Goal: Transaction & Acquisition: Purchase product/service

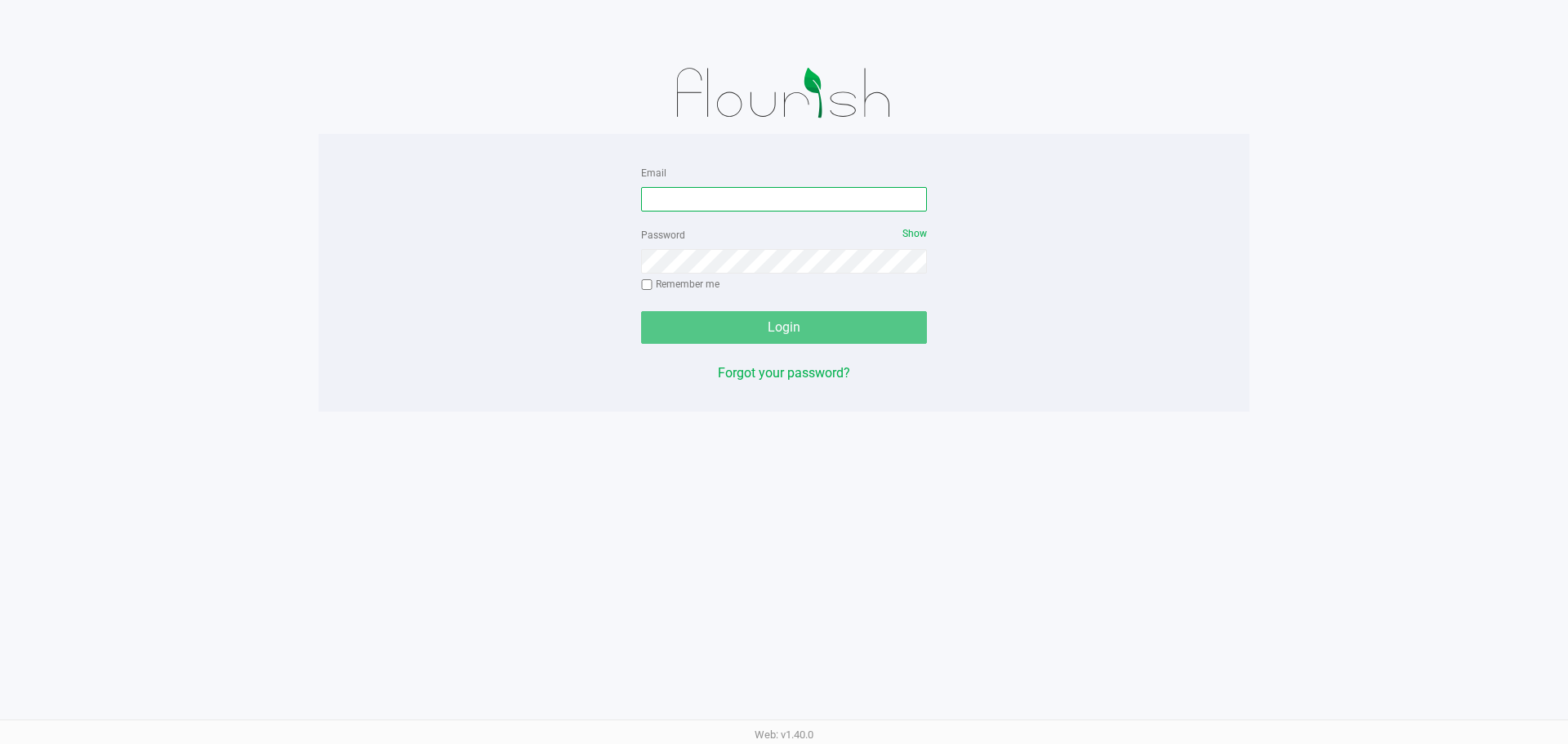
click at [717, 203] on input "Email" at bounding box center [783, 199] width 285 height 24
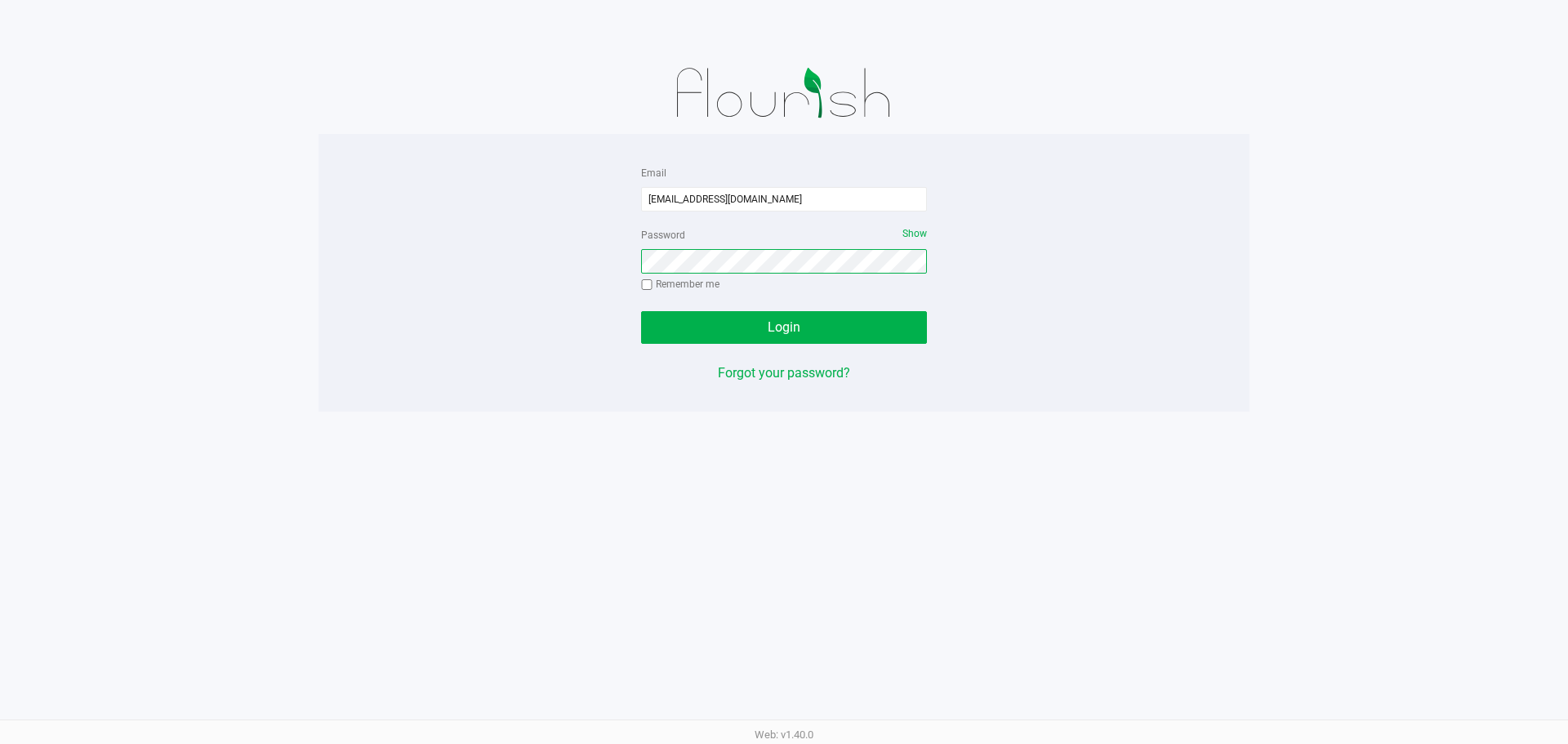
click at [641, 311] on button "Login" at bounding box center [783, 327] width 285 height 32
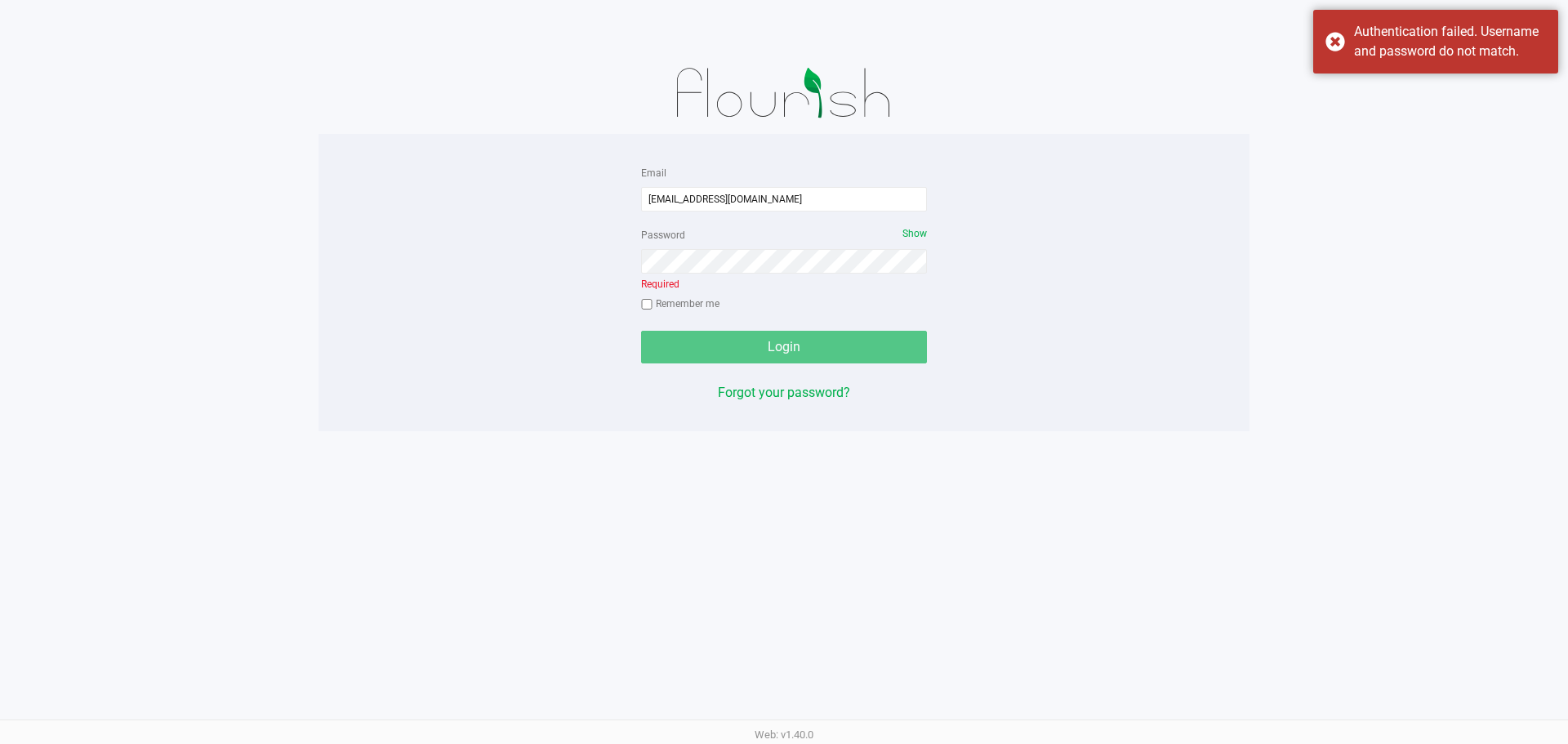
click at [848, 225] on div "Password Show Required Remember me" at bounding box center [783, 271] width 285 height 93
click at [822, 198] on input "[EMAIL_ADDRESS][DOMAIN_NAME]" at bounding box center [783, 199] width 285 height 24
type input "[EMAIL_ADDRESS][DOMAIN_NAME]"
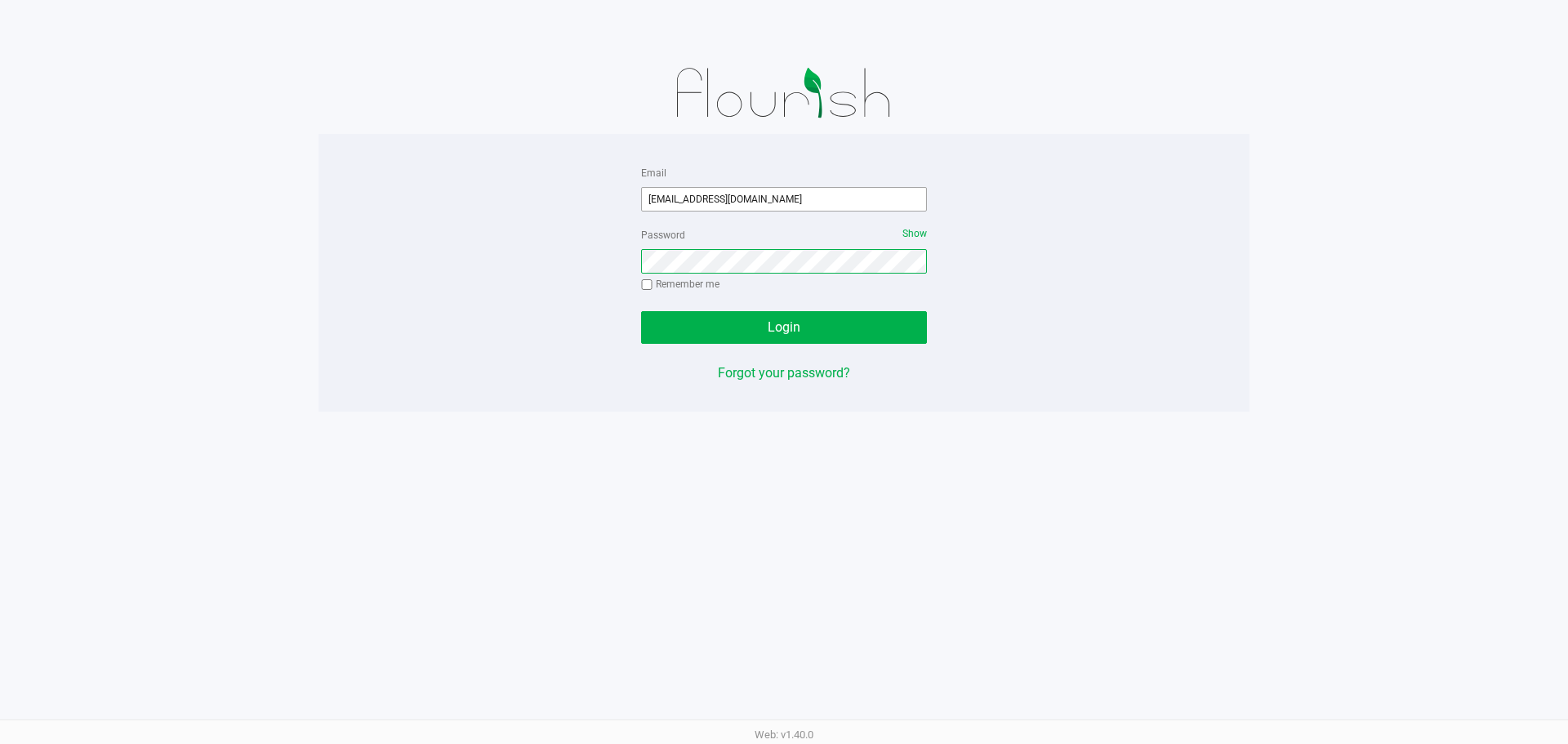
click at [641, 311] on button "Login" at bounding box center [783, 327] width 285 height 32
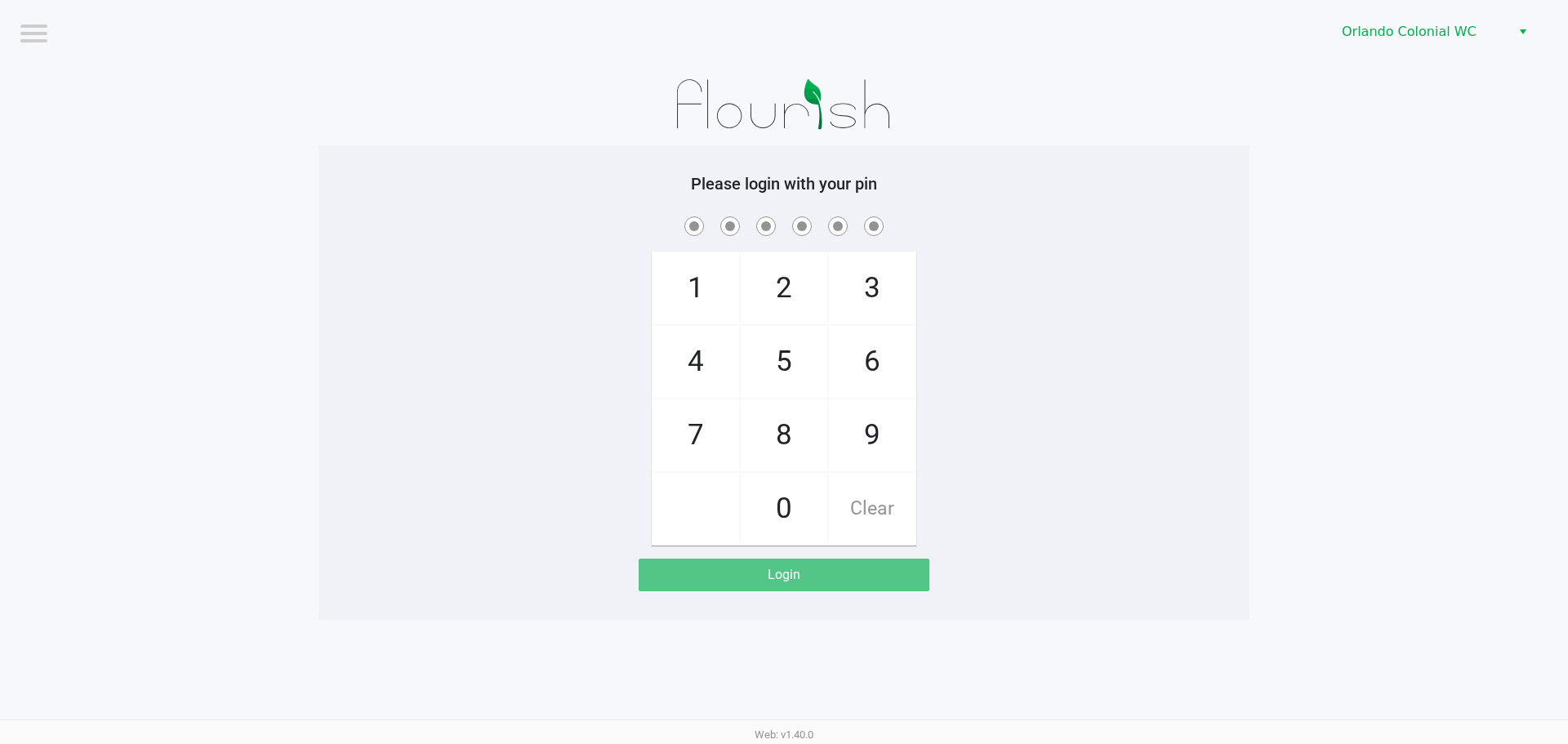
click at [1124, 375] on div "1 4 7 2 5 8 0 3 6 9 Clear" at bounding box center [784, 379] width 932 height 333
checkbox input "true"
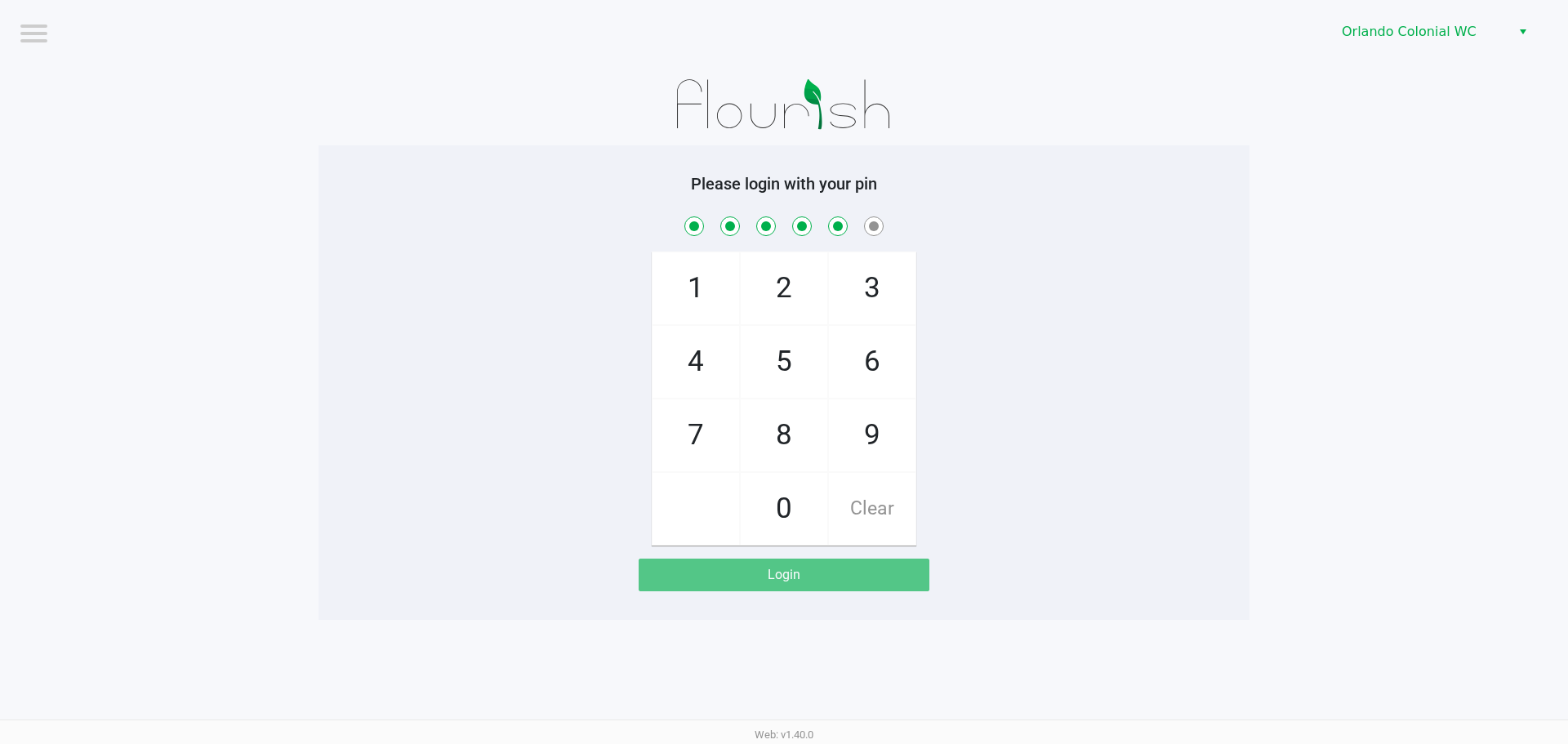
checkbox input "true"
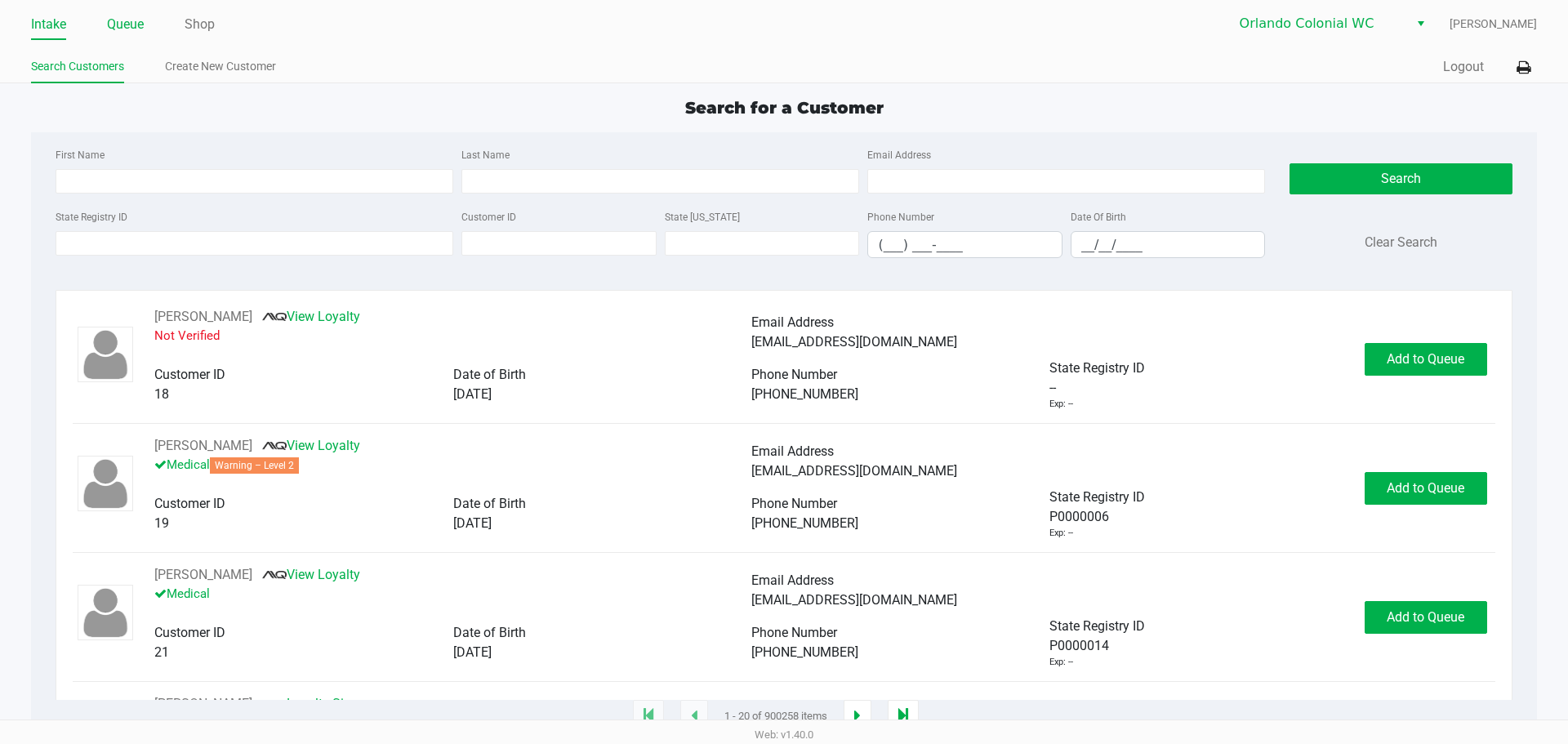
click at [116, 24] on link "Queue" at bounding box center [126, 24] width 37 height 23
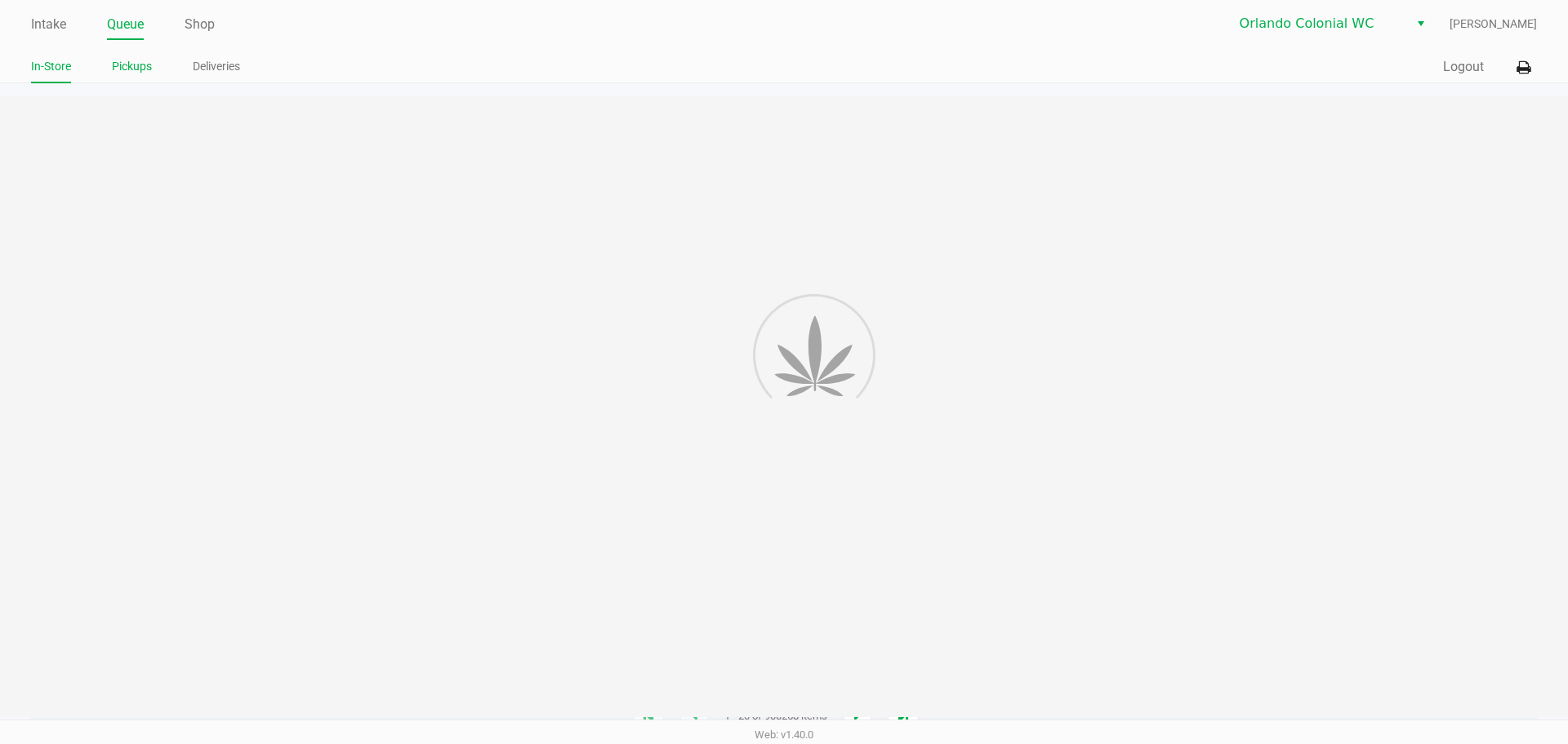
click at [152, 72] on link "Pickups" at bounding box center [132, 66] width 40 height 20
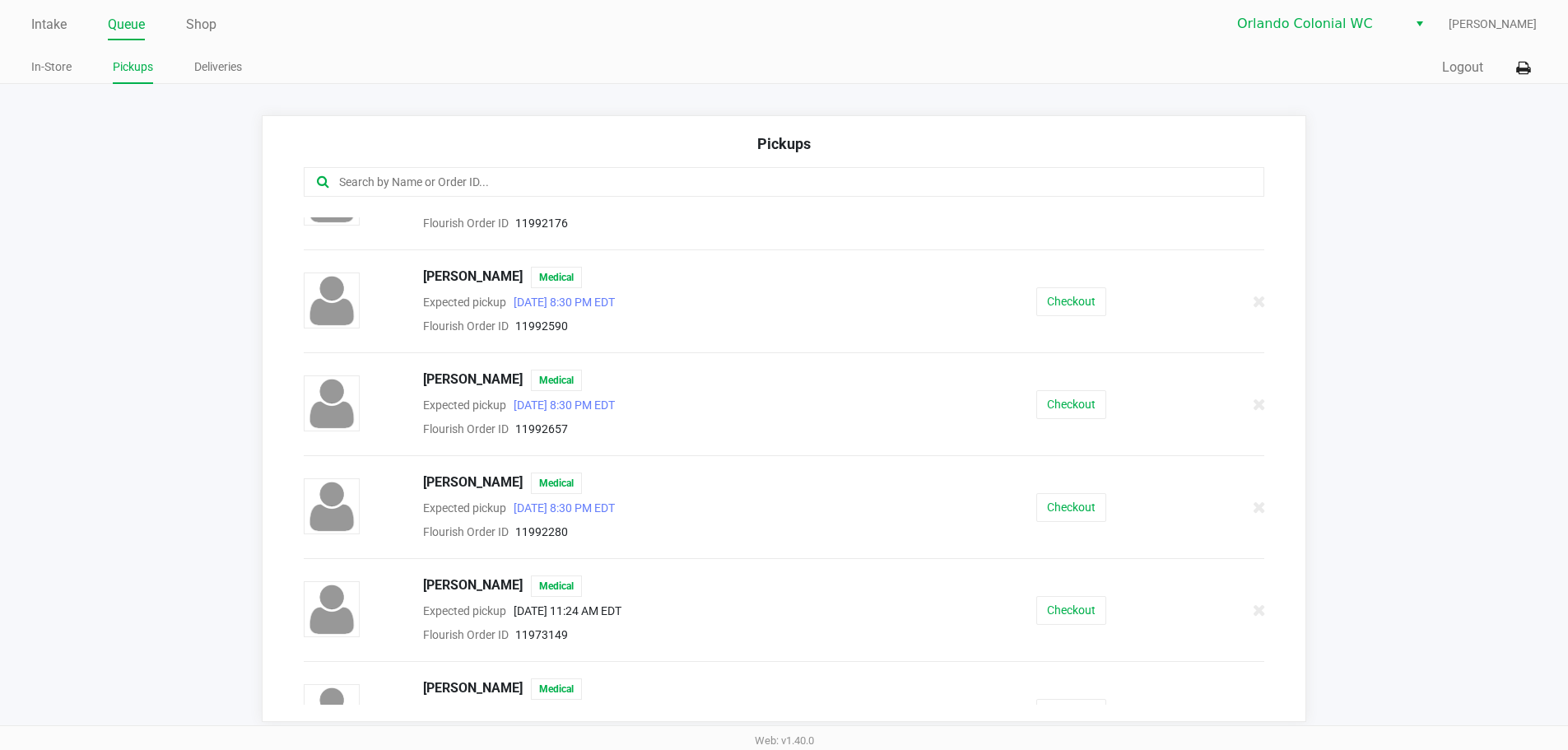
scroll to position [494, 0]
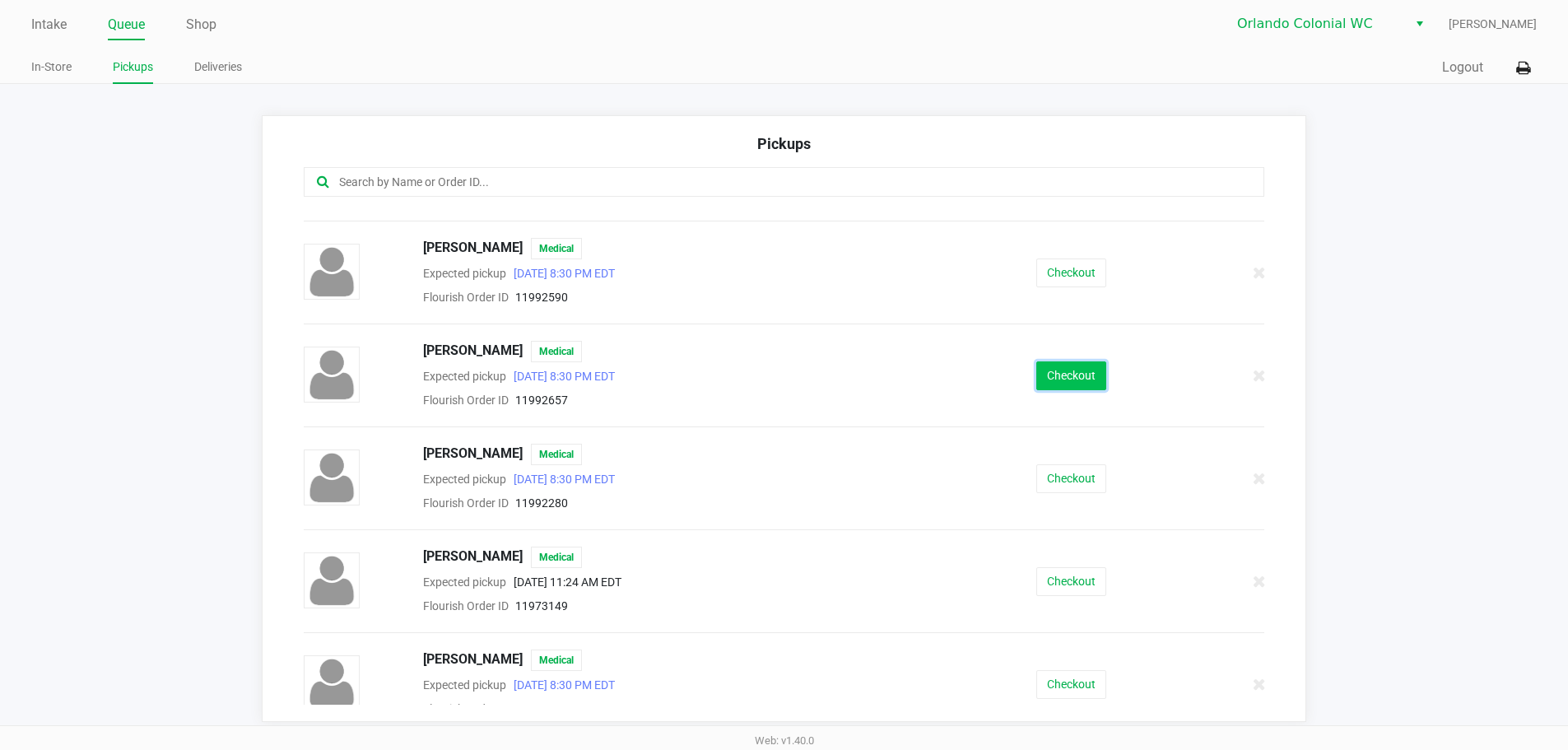
click at [1051, 385] on button "Checkout" at bounding box center [1072, 376] width 70 height 29
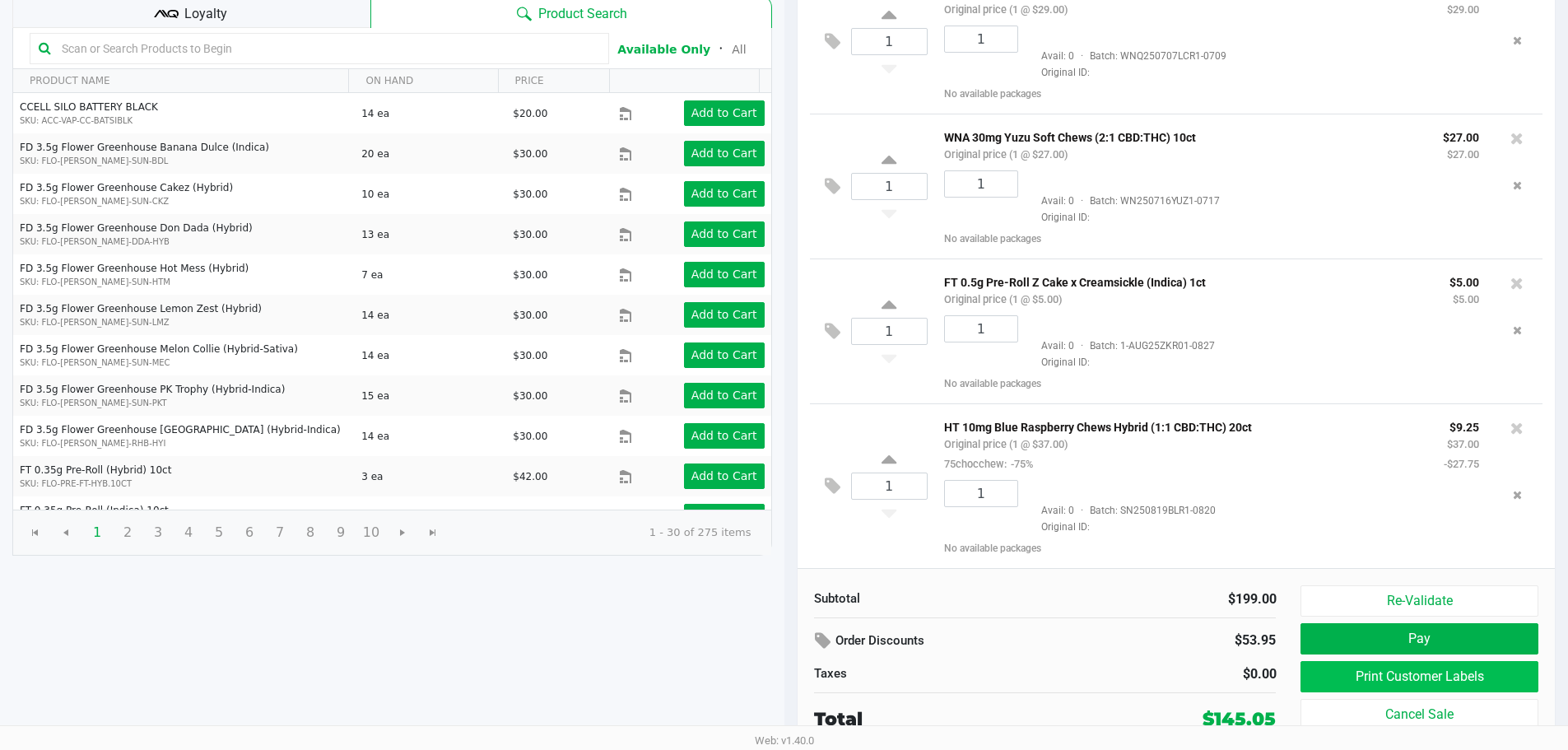
scroll to position [691, 0]
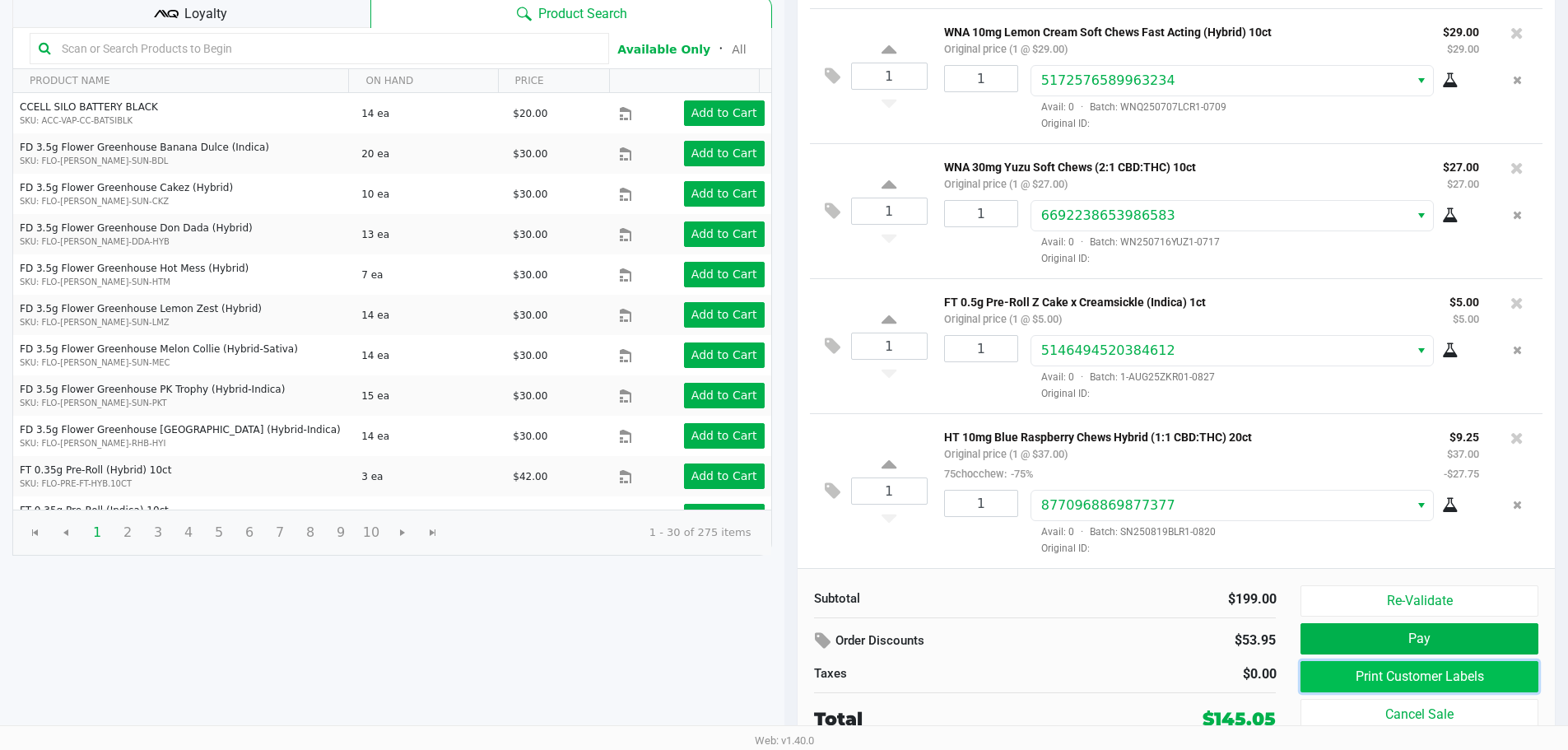
click at [1420, 673] on button "Print Customer Labels" at bounding box center [1418, 677] width 237 height 32
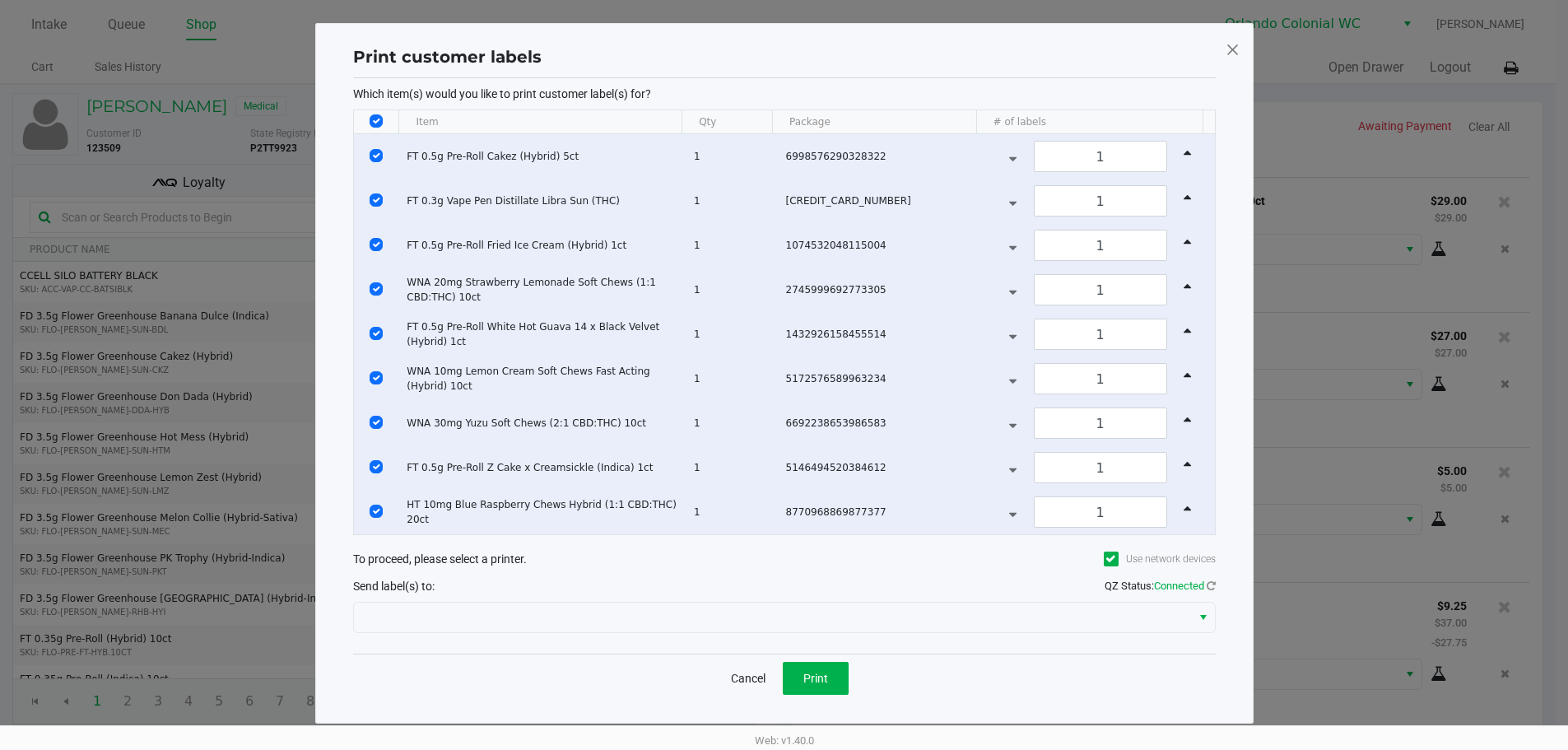
scroll to position [0, 0]
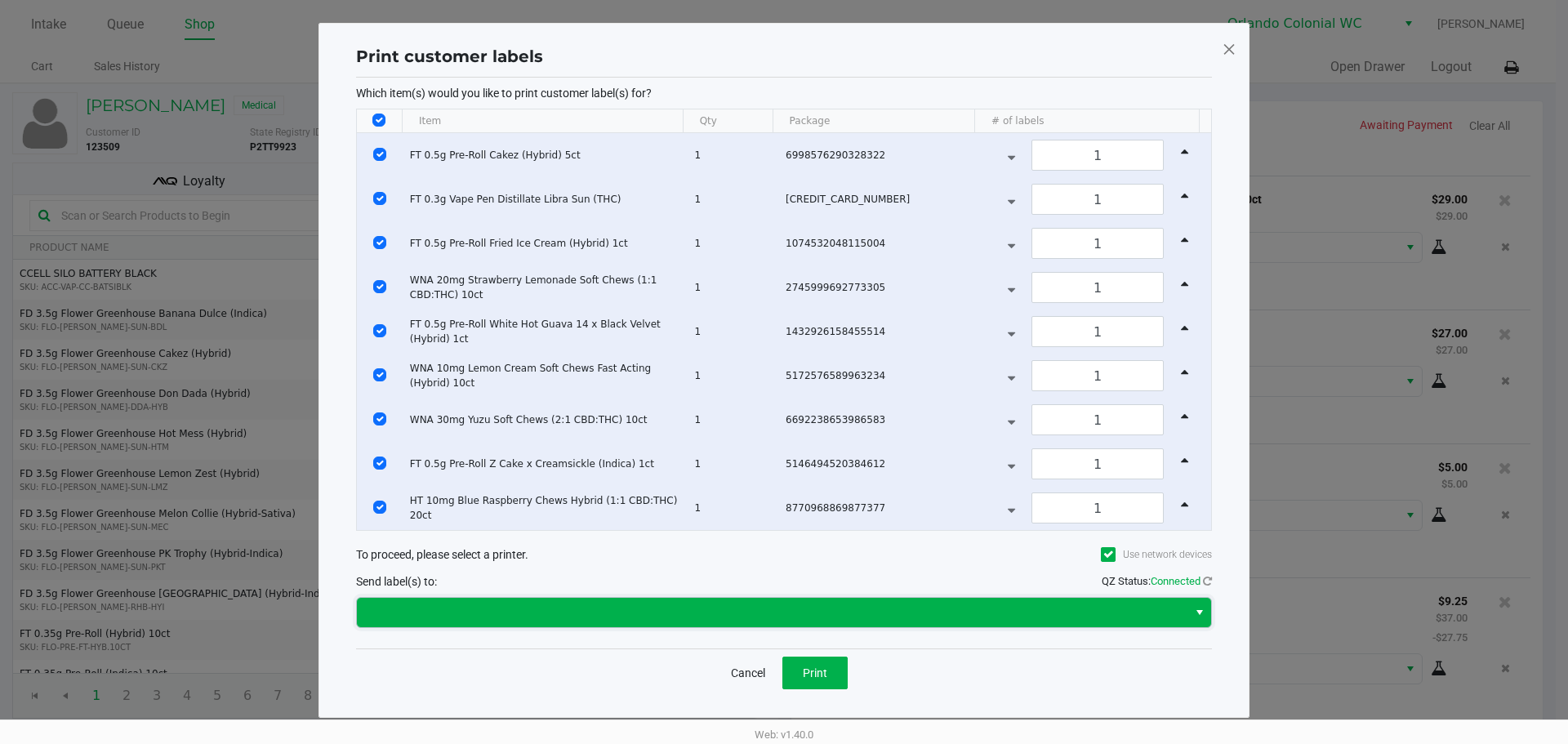
click at [786, 607] on span at bounding box center [772, 612] width 811 height 19
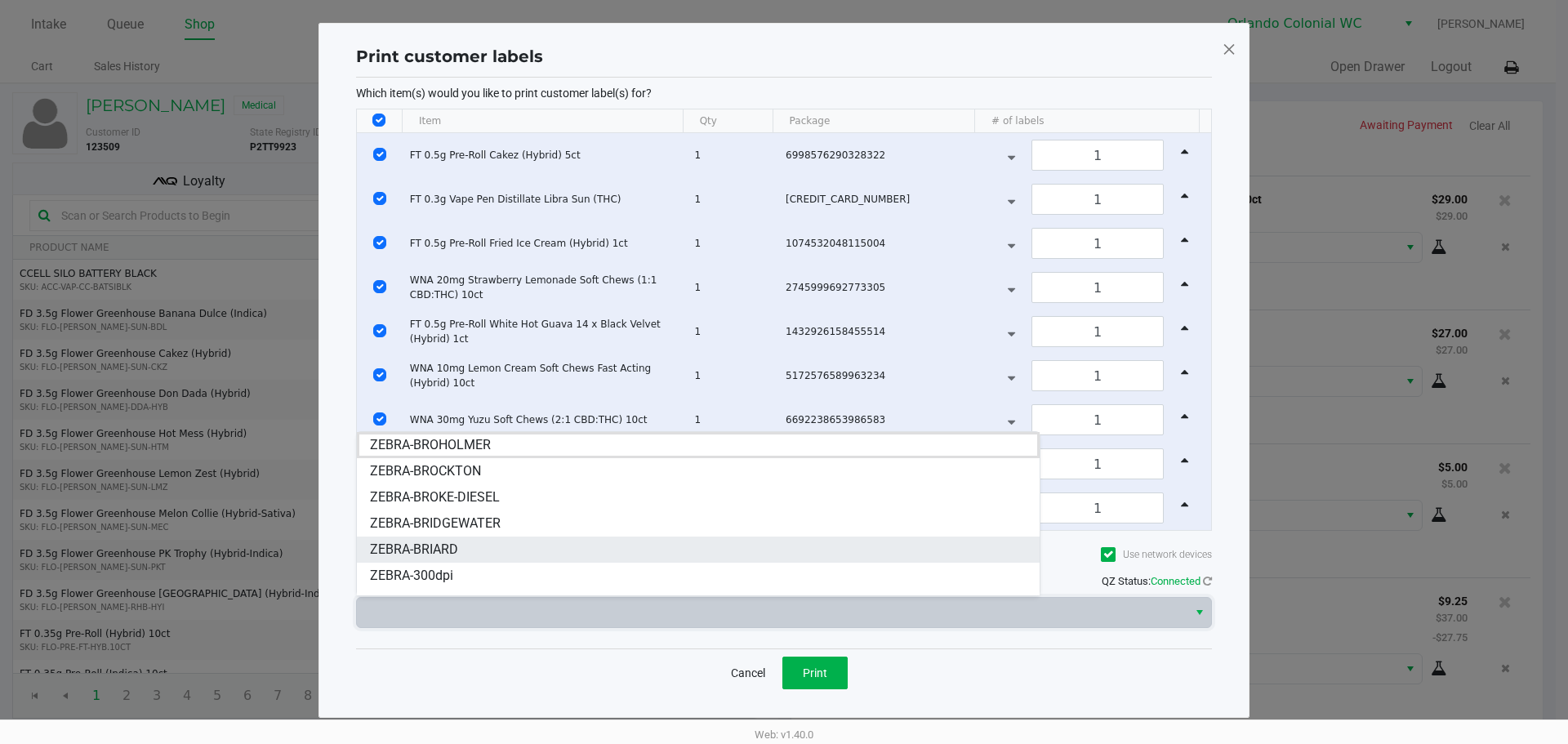
click at [476, 546] on li "ZEBRA-BRIARD" at bounding box center [698, 550] width 683 height 26
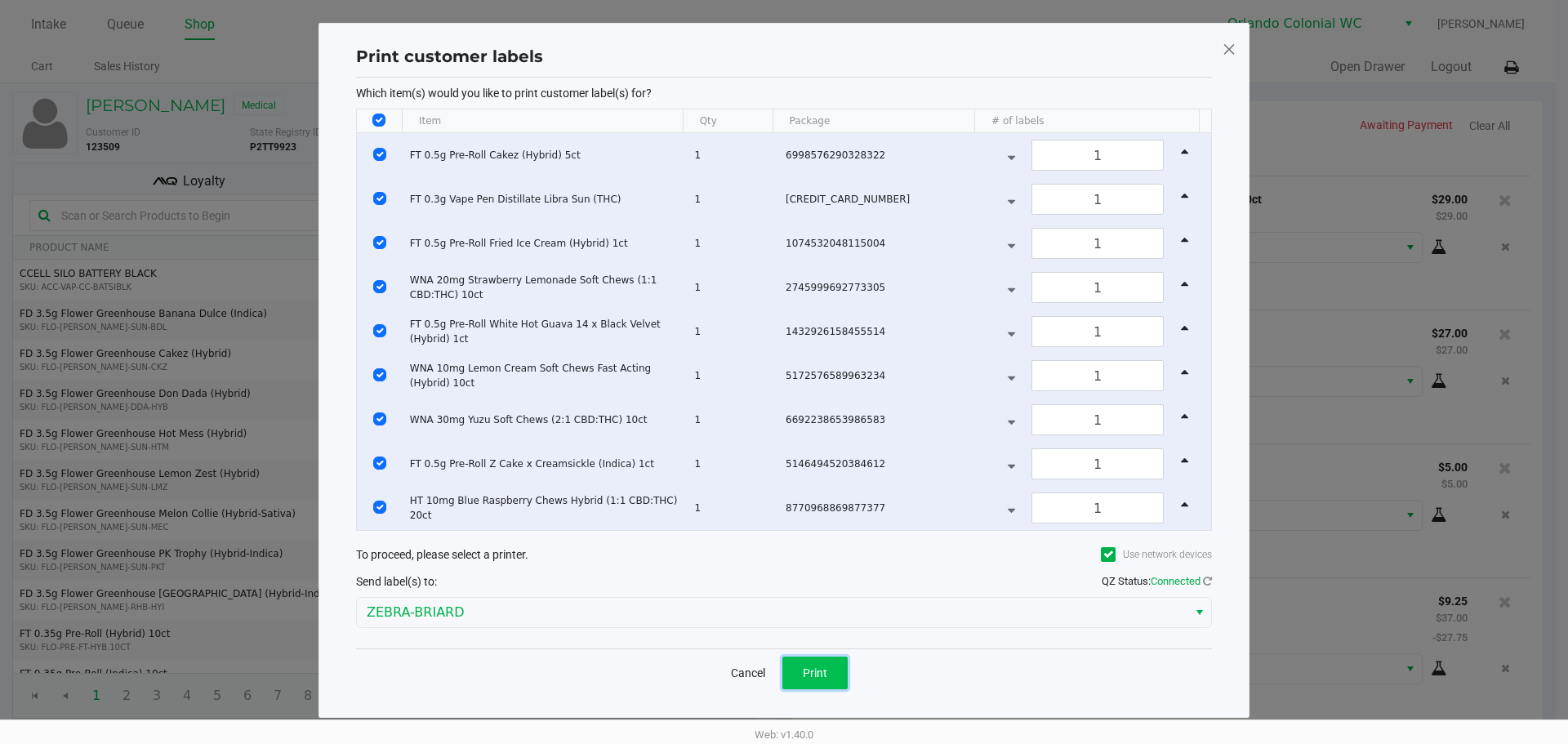
click at [826, 671] on span "Print" at bounding box center [815, 672] width 24 height 13
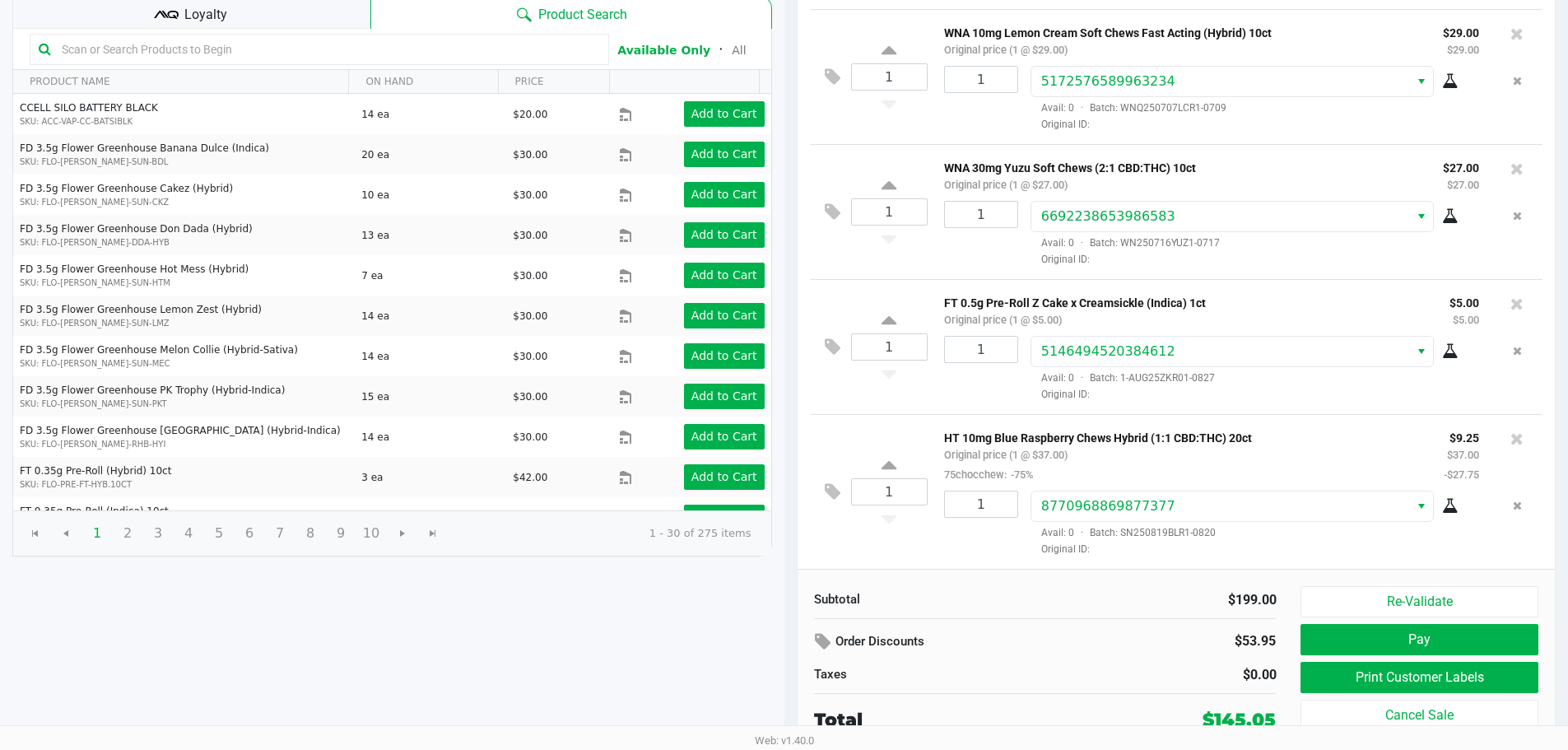
scroll to position [169, 0]
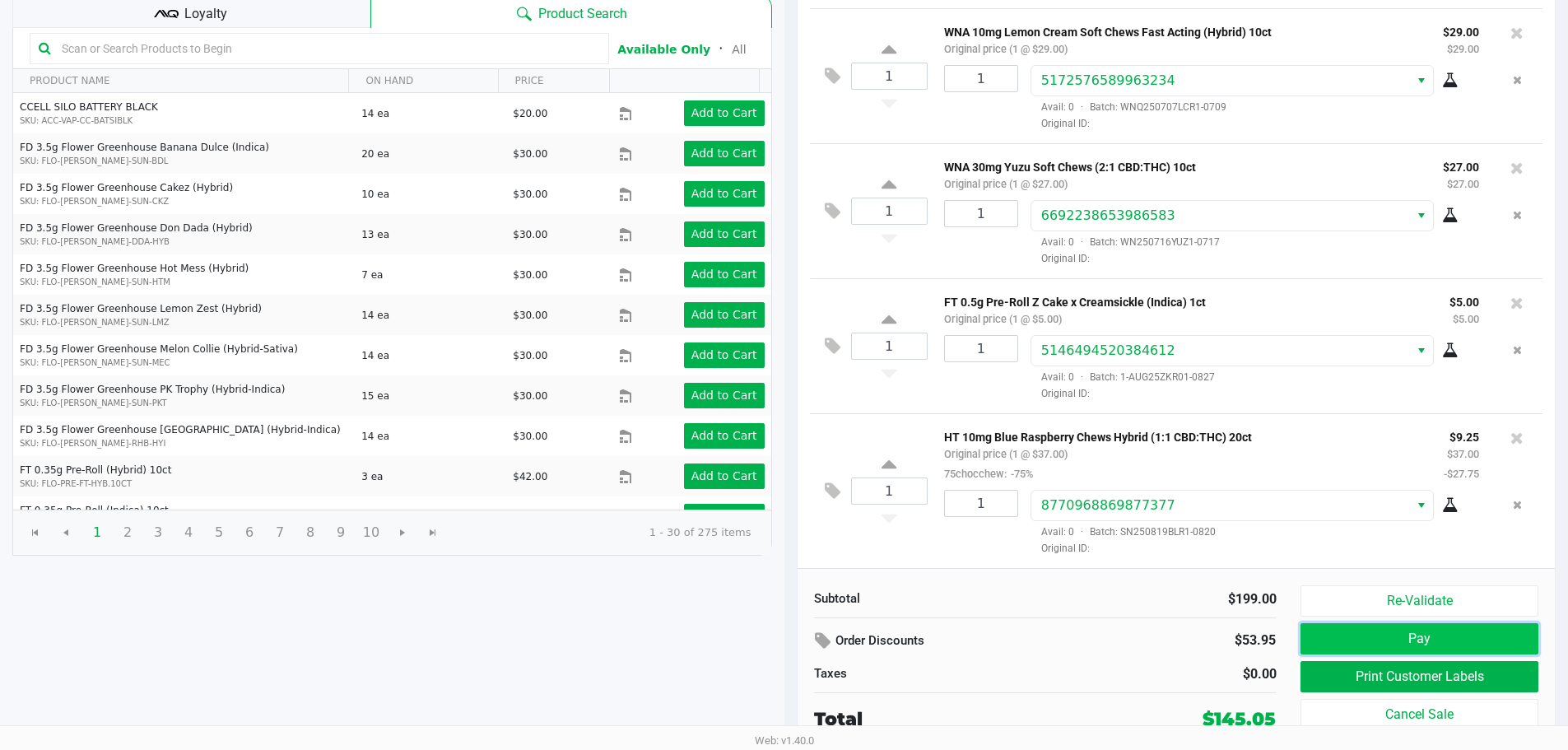
click at [1383, 630] on button "Pay" at bounding box center [1418, 639] width 237 height 32
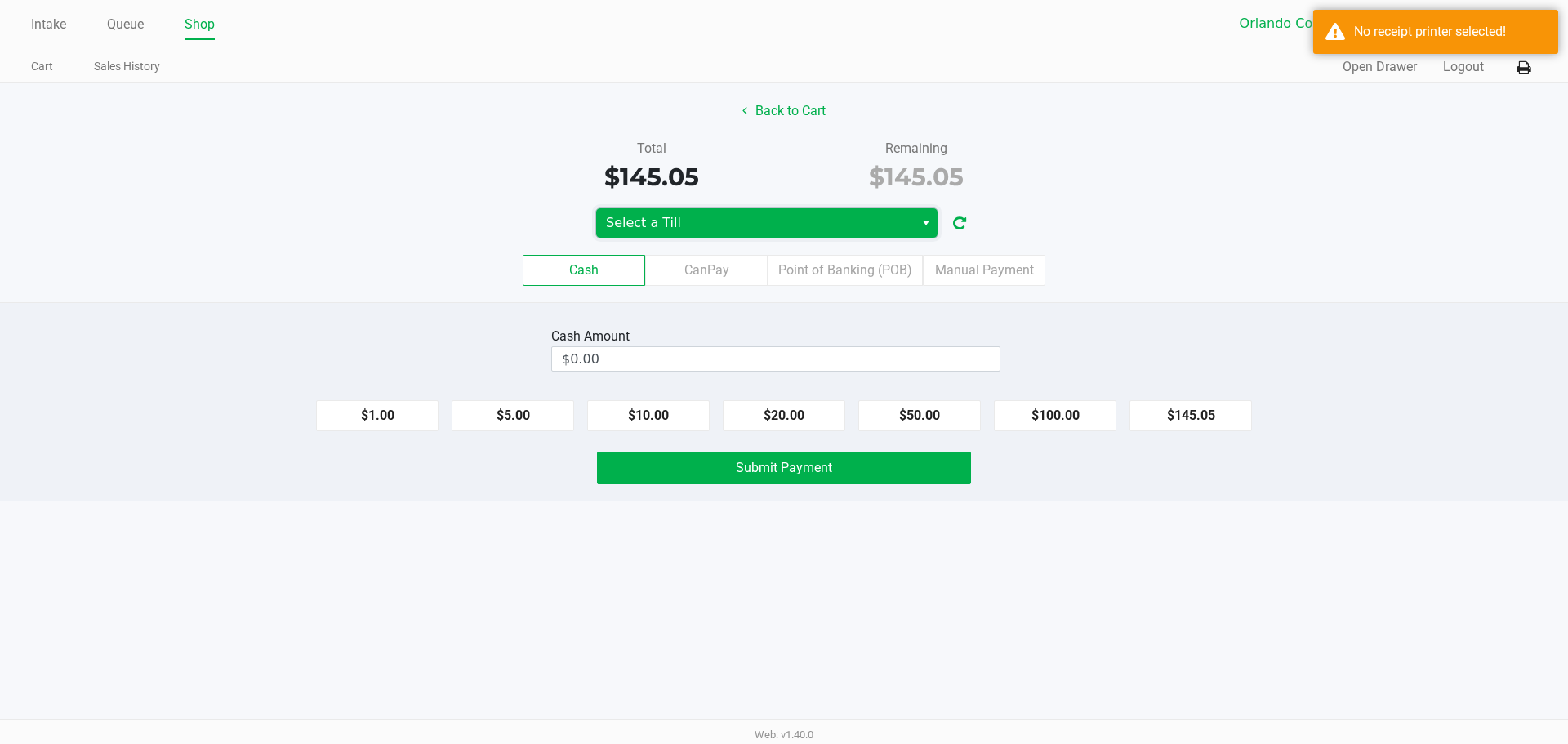
click at [793, 228] on span "Select a Till" at bounding box center [754, 223] width 298 height 19
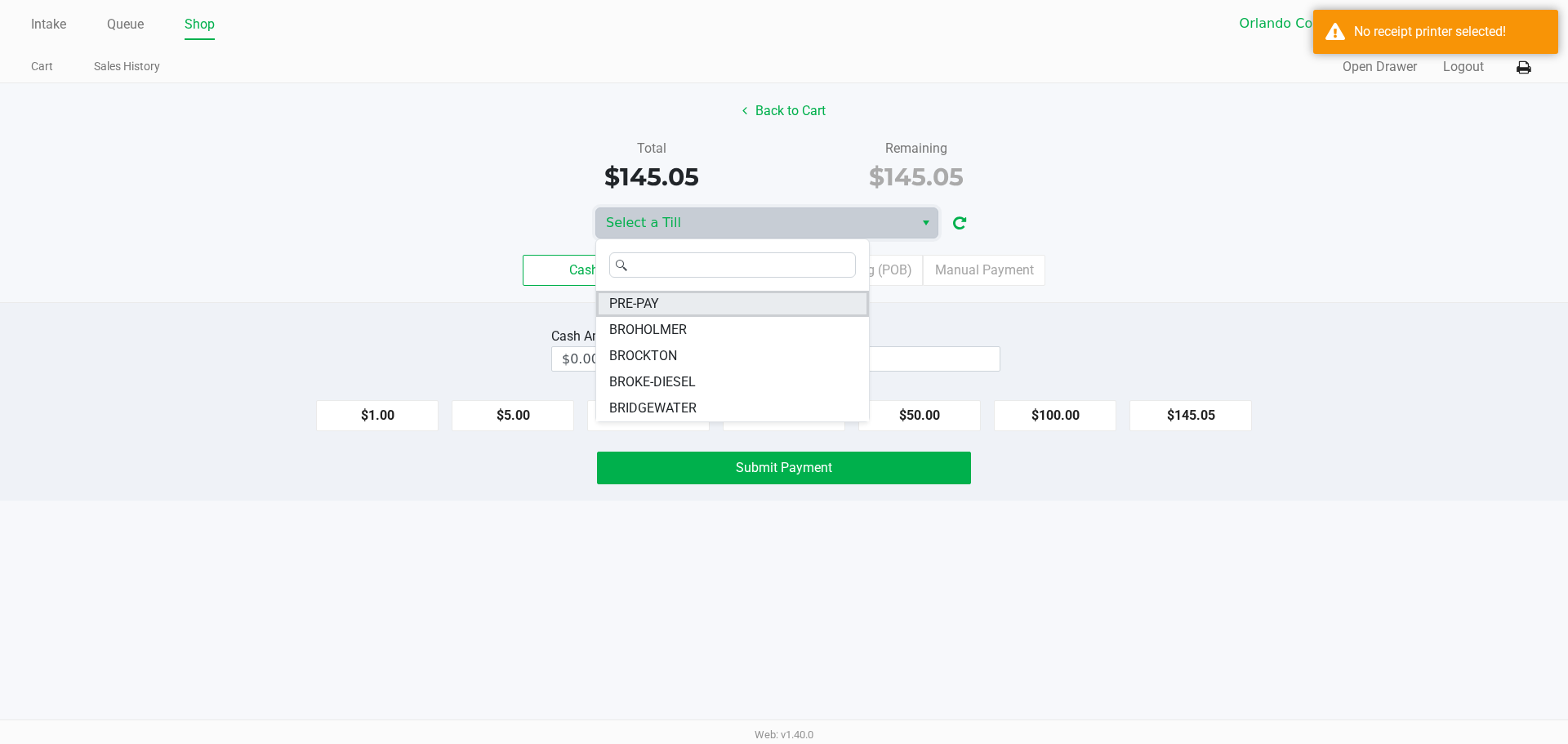
click at [740, 301] on li "PRE-PAY" at bounding box center [732, 304] width 272 height 26
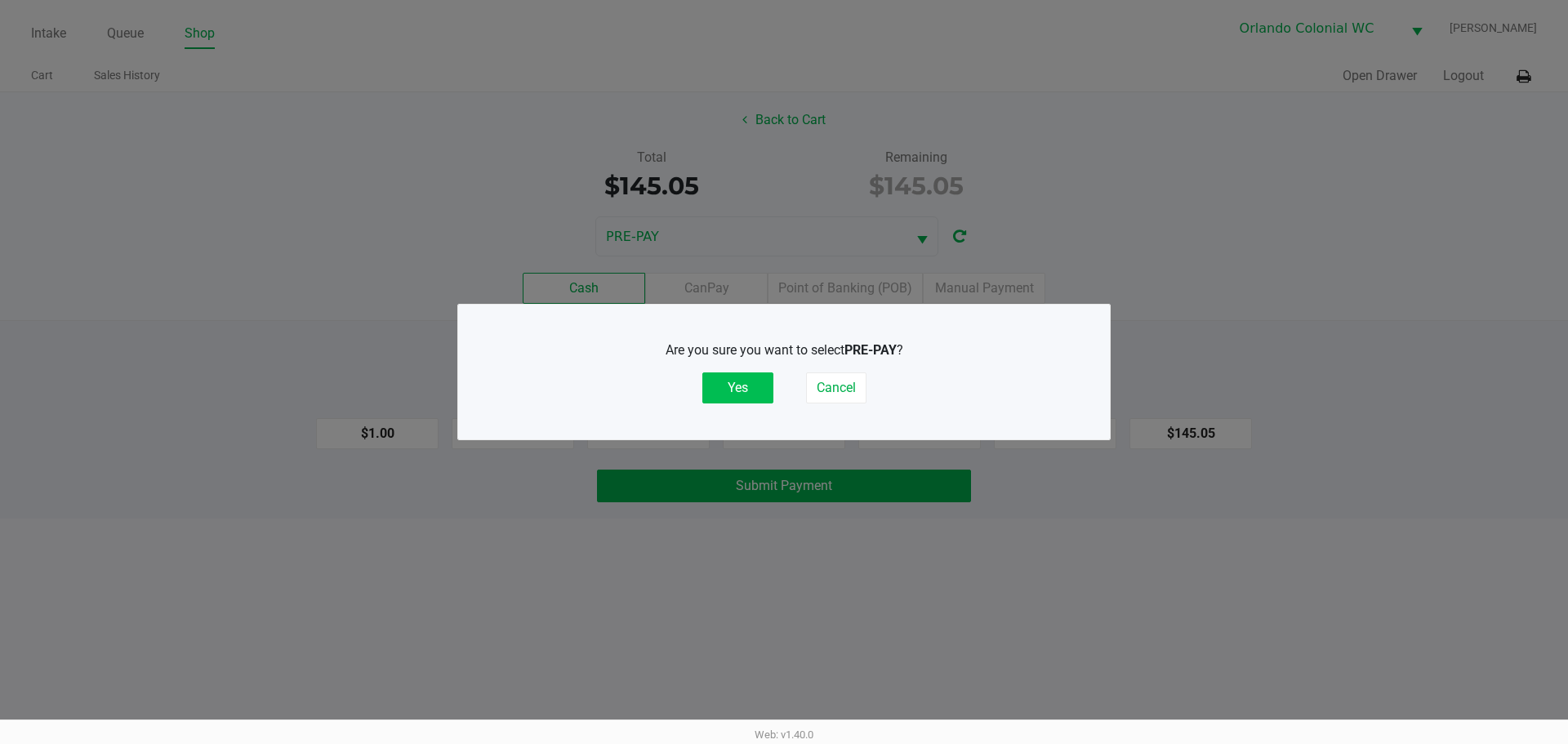
click at [764, 403] on button "Yes" at bounding box center [738, 389] width 71 height 31
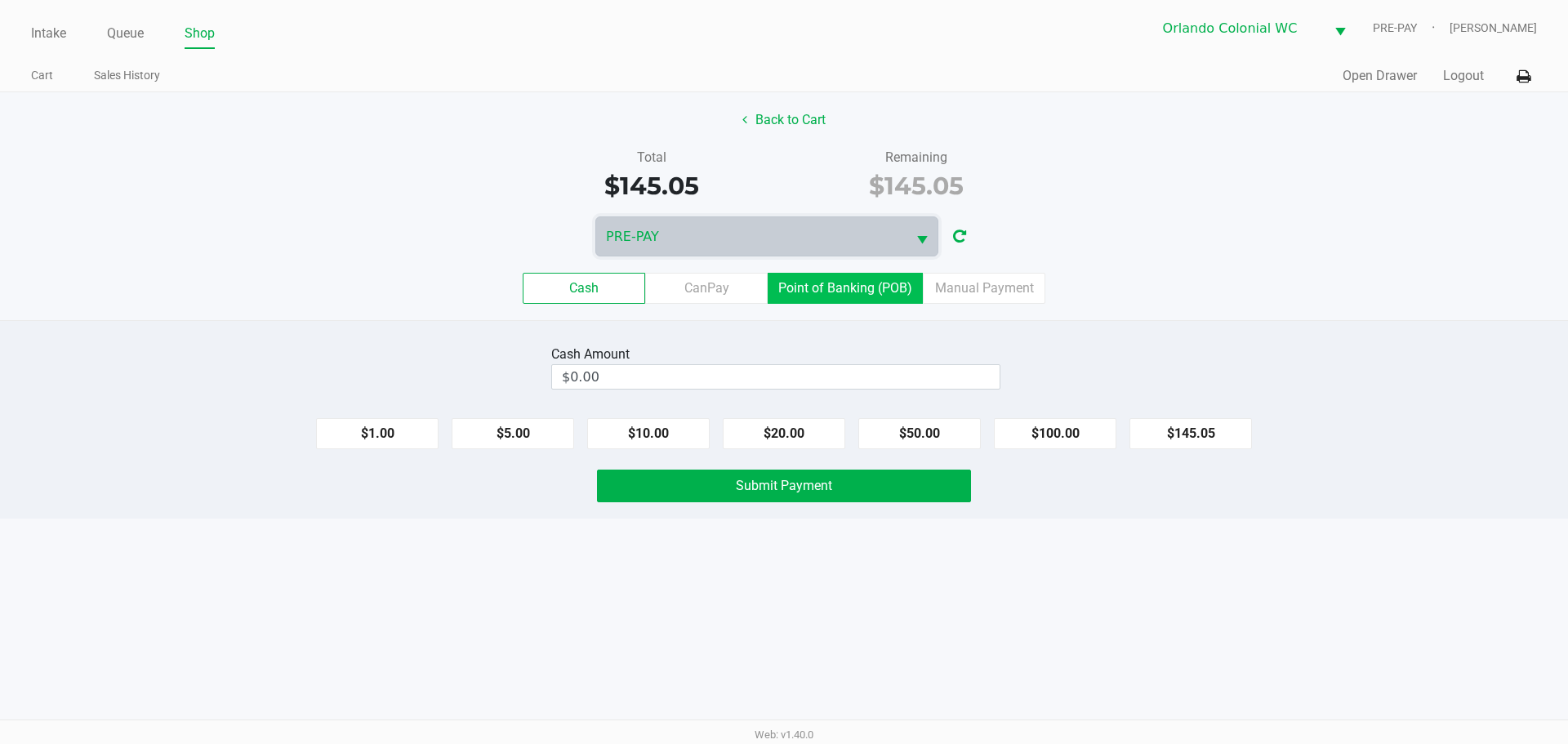
click at [873, 298] on label "Point of Banking (POB)" at bounding box center [845, 288] width 155 height 31
click at [0, 0] on 7 "Point of Banking (POB)" at bounding box center [0, 0] width 0 height 0
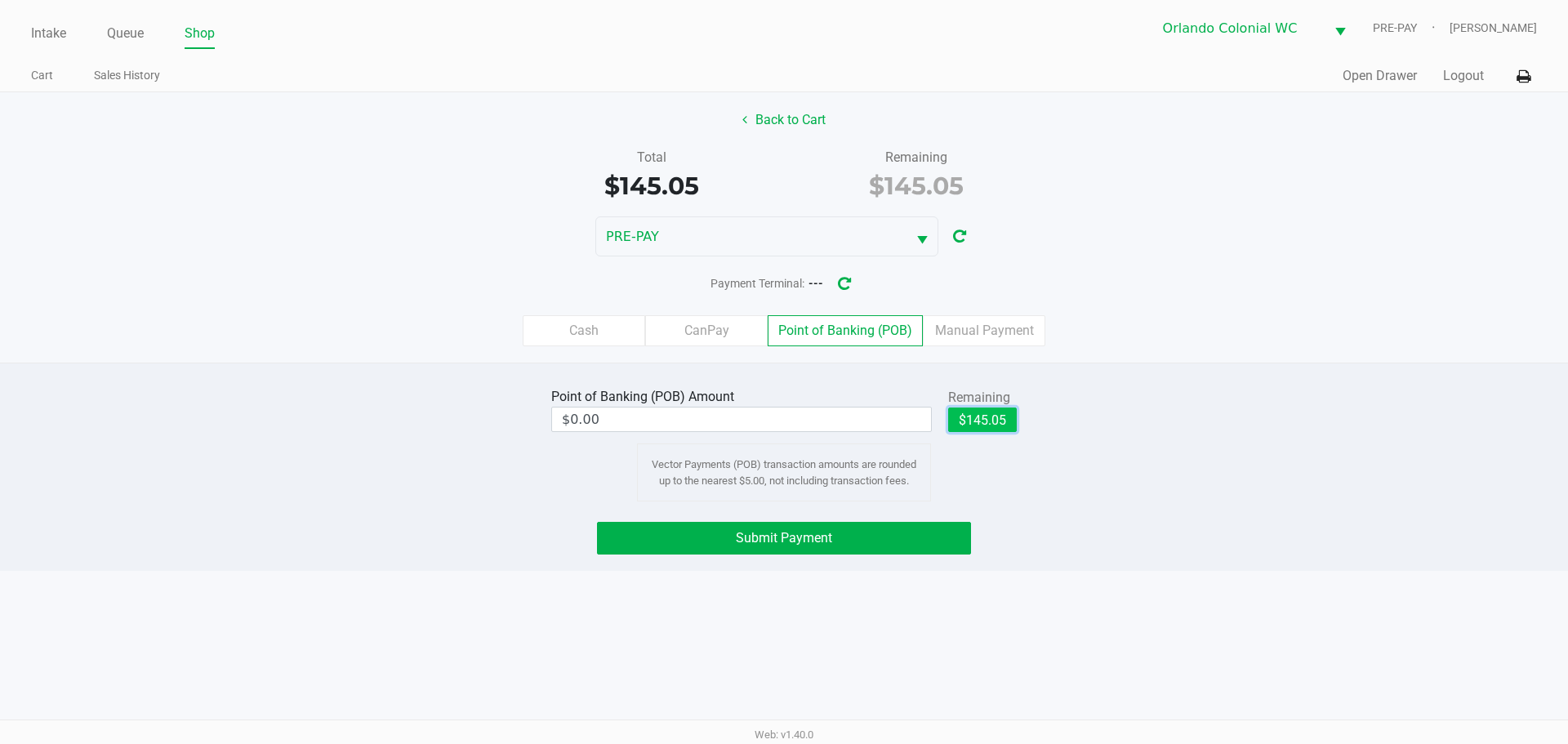
click at [974, 425] on button "$145.05" at bounding box center [982, 420] width 69 height 24
type input "$145.05"
click at [962, 327] on label "Manual Payment" at bounding box center [984, 331] width 122 height 31
click at [0, 0] on 8 "Manual Payment" at bounding box center [0, 0] width 0 height 0
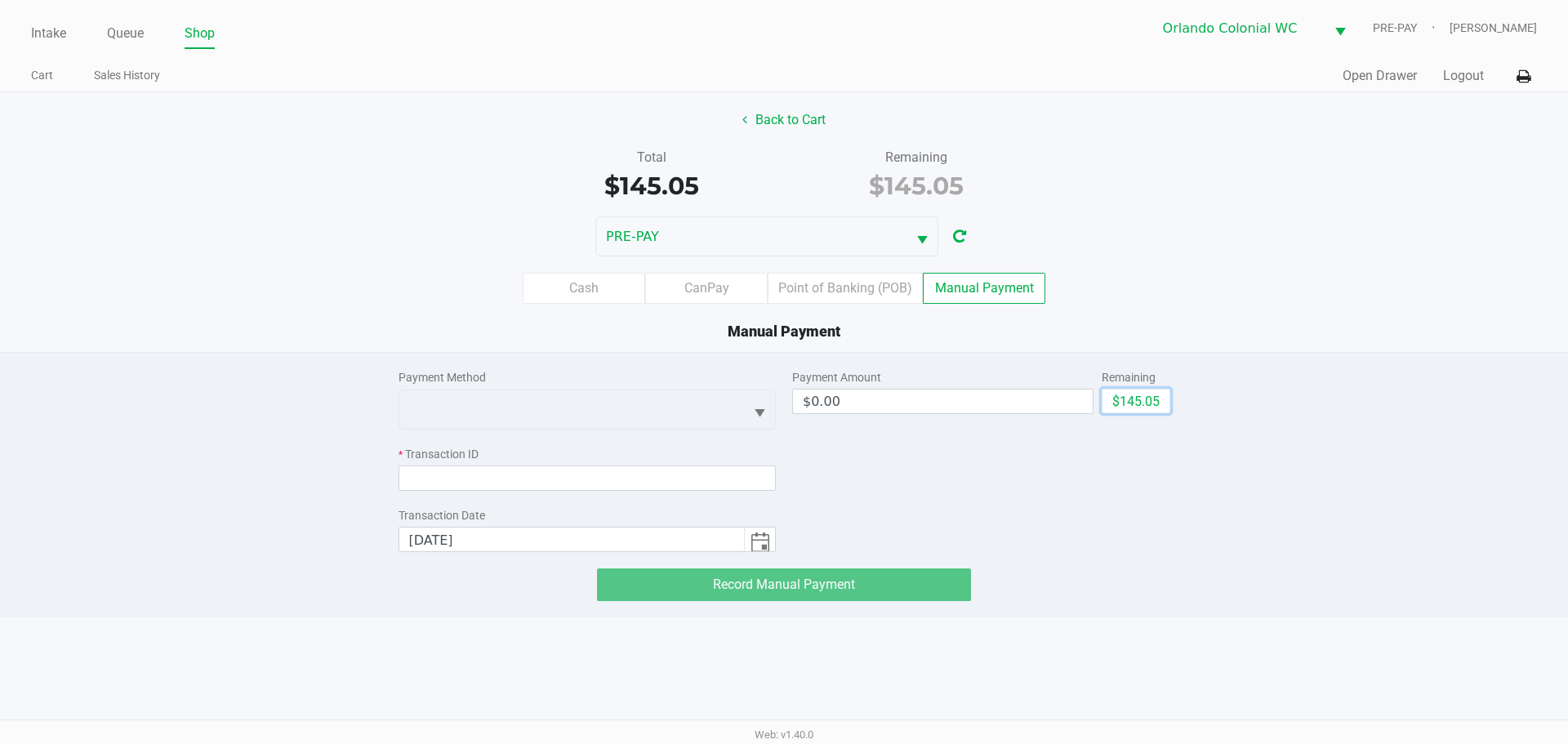
drag, startPoint x: 1144, startPoint y: 406, endPoint x: 1021, endPoint y: 410, distance: 123.1
click at [1144, 405] on button "$145.05" at bounding box center [1136, 401] width 69 height 24
type input "$145.05"
click at [476, 458] on div "* Transaction ID" at bounding box center [588, 455] width 378 height 17
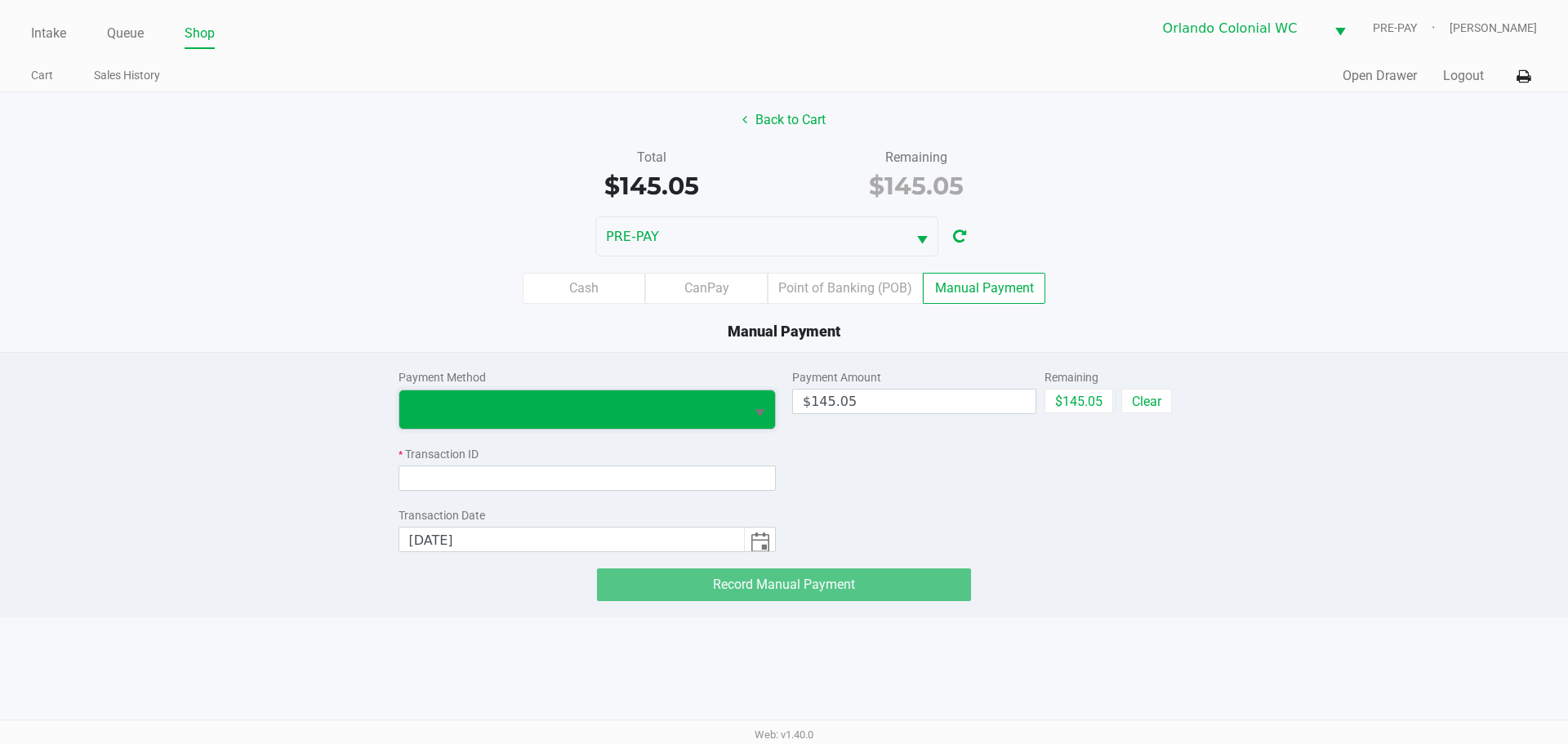
click at [492, 425] on span at bounding box center [573, 410] width 346 height 38
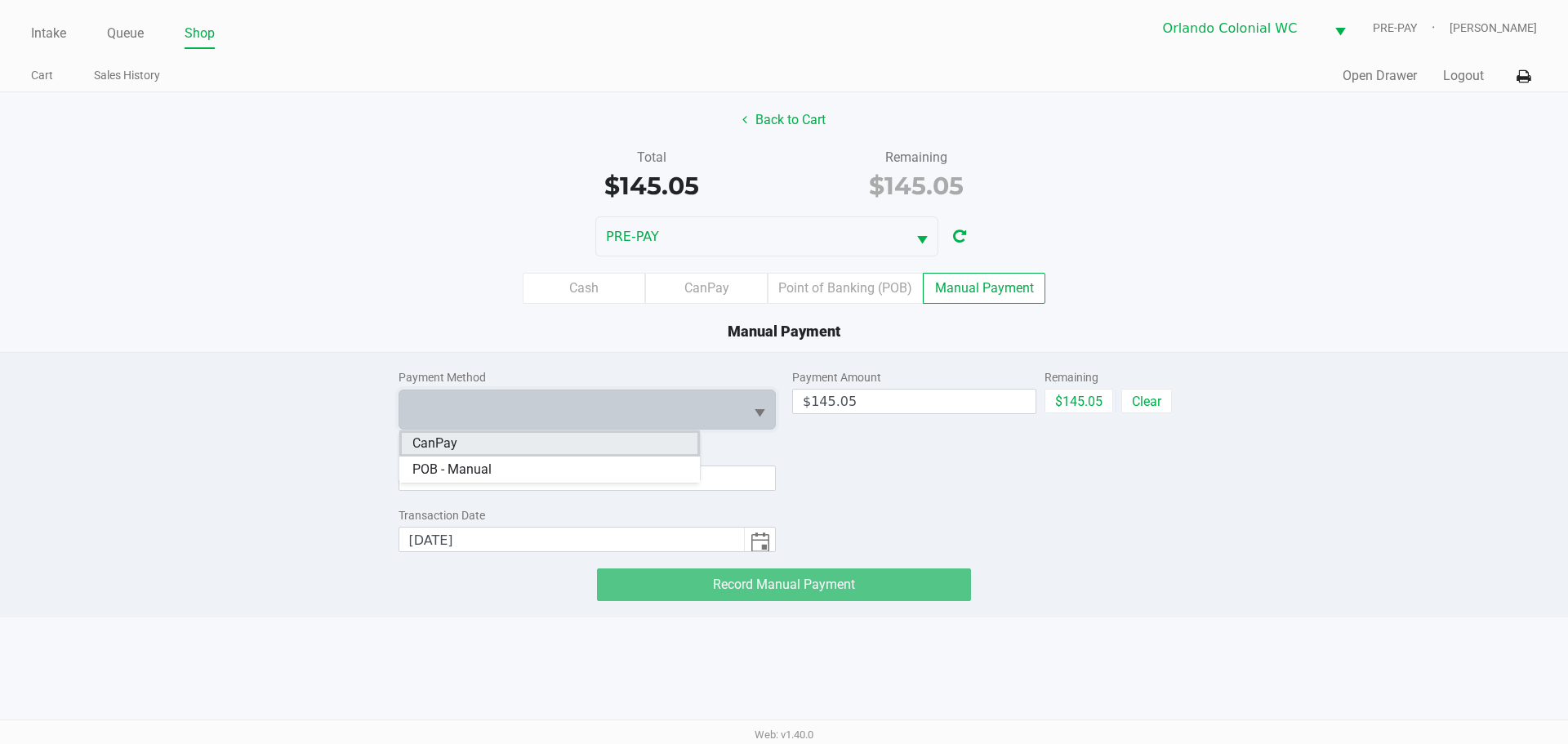
click at [501, 440] on li "CanPay" at bounding box center [550, 444] width 300 height 26
click at [517, 492] on div "Payment Method CanPay * Canpay Transaction ID Transaction Date 9/23/2025" at bounding box center [588, 452] width 378 height 199
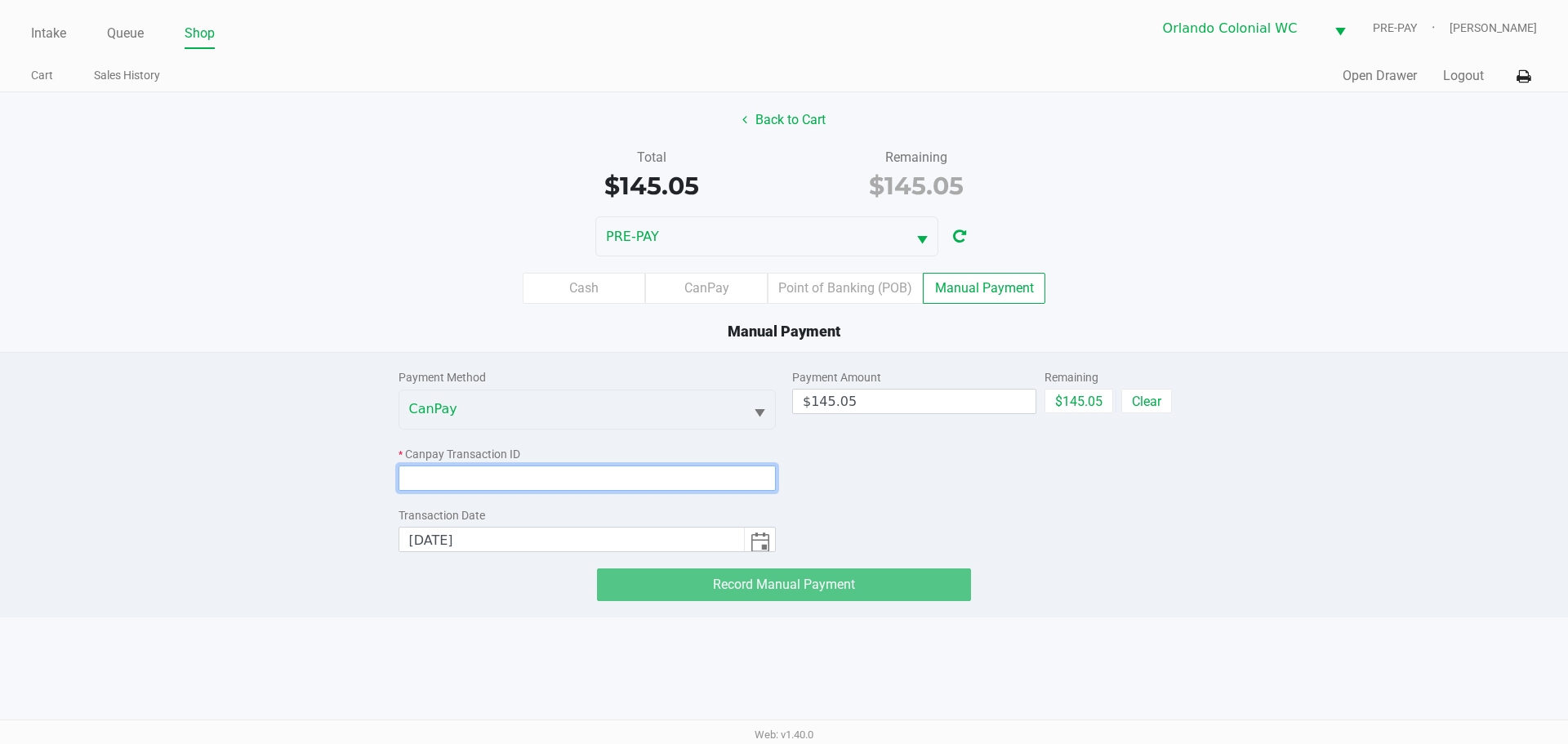
click at [518, 480] on input at bounding box center [588, 478] width 378 height 25
paste input "I6E9I5ECEKA3"
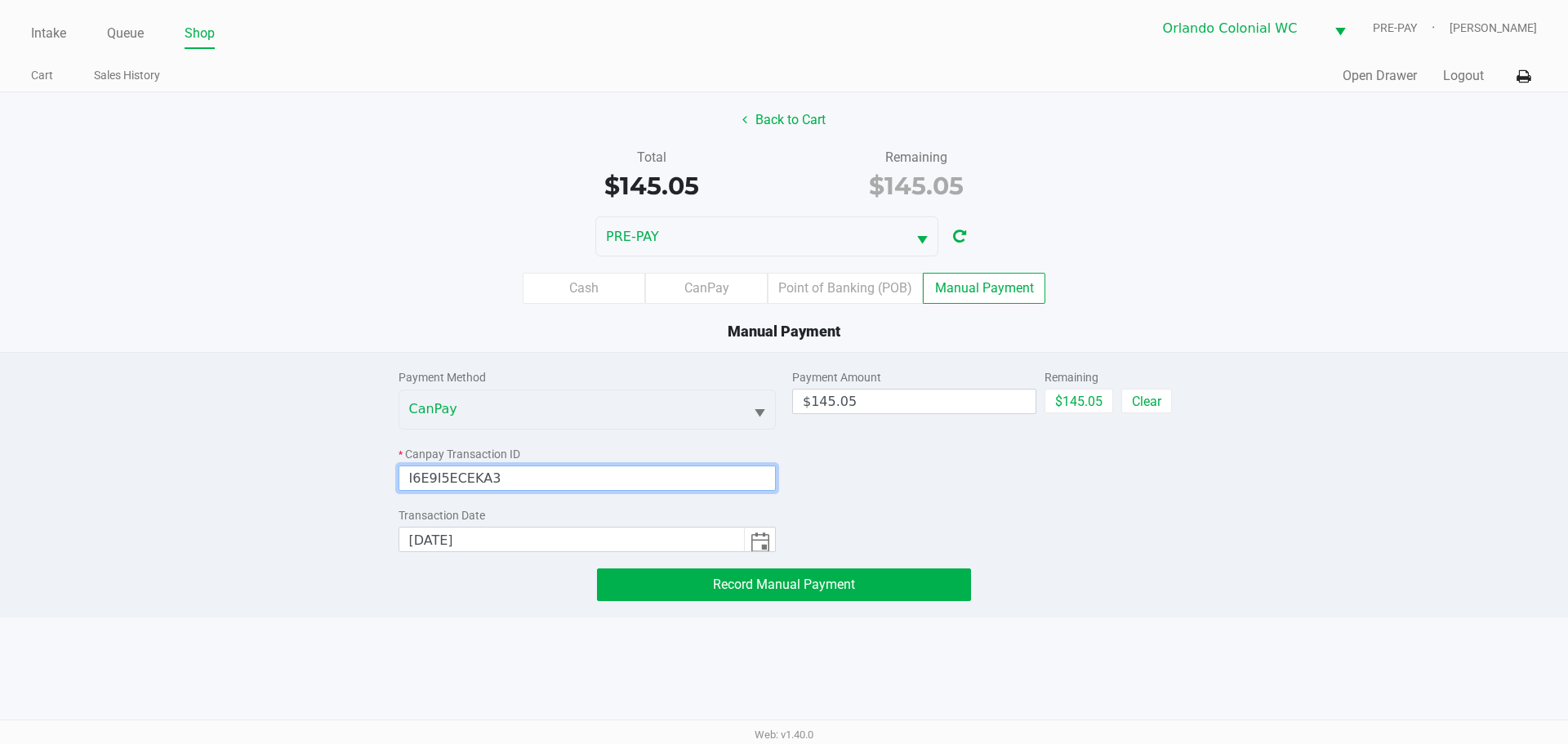
type input "I6E9I5ECEKA3"
drag, startPoint x: 512, startPoint y: 268, endPoint x: 552, endPoint y: 387, distance: 125.5
click at [511, 268] on div "Cash CanPay Point of Banking (POB) Manual Payment" at bounding box center [784, 288] width 1592 height 64
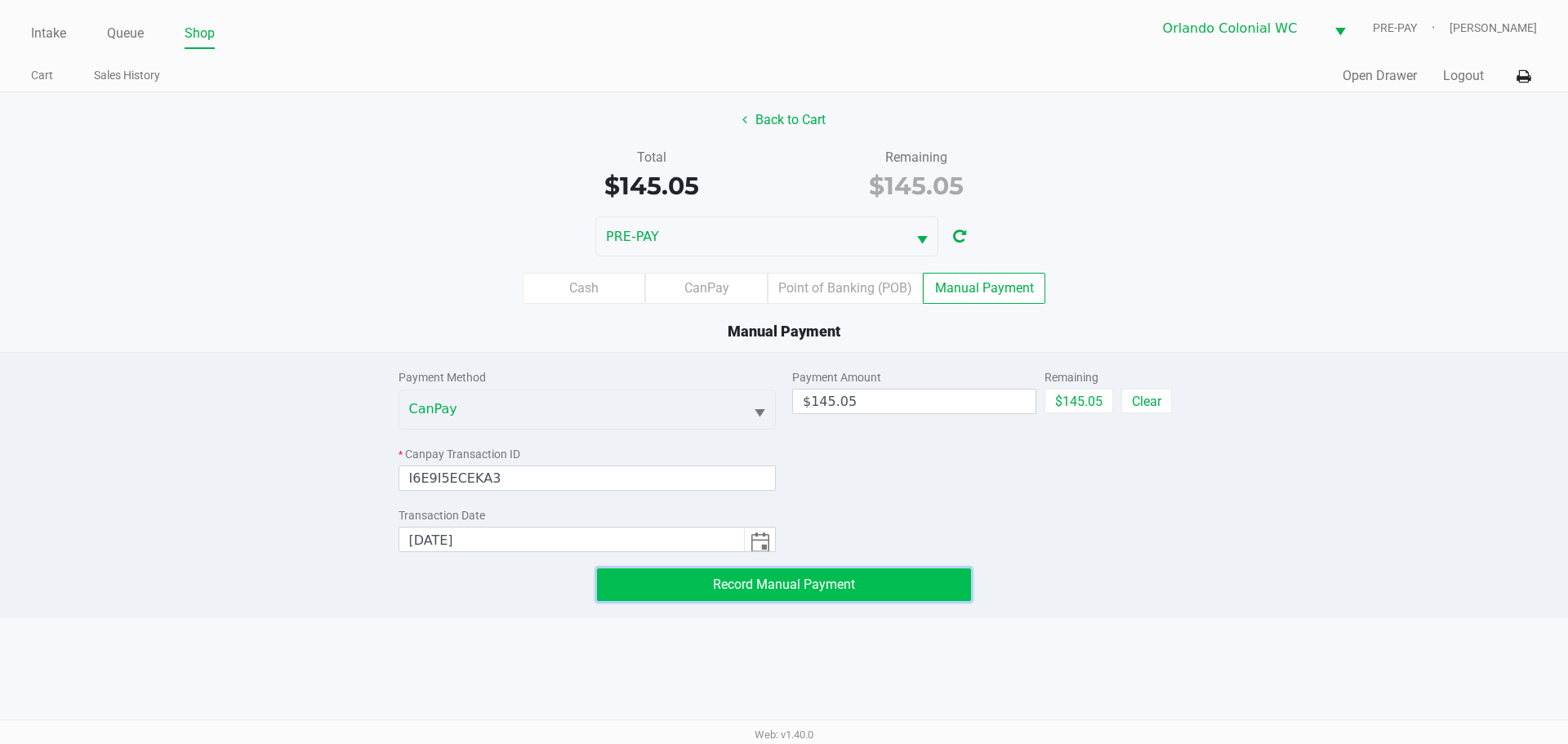
click at [622, 588] on button "Record Manual Payment" at bounding box center [784, 584] width 375 height 32
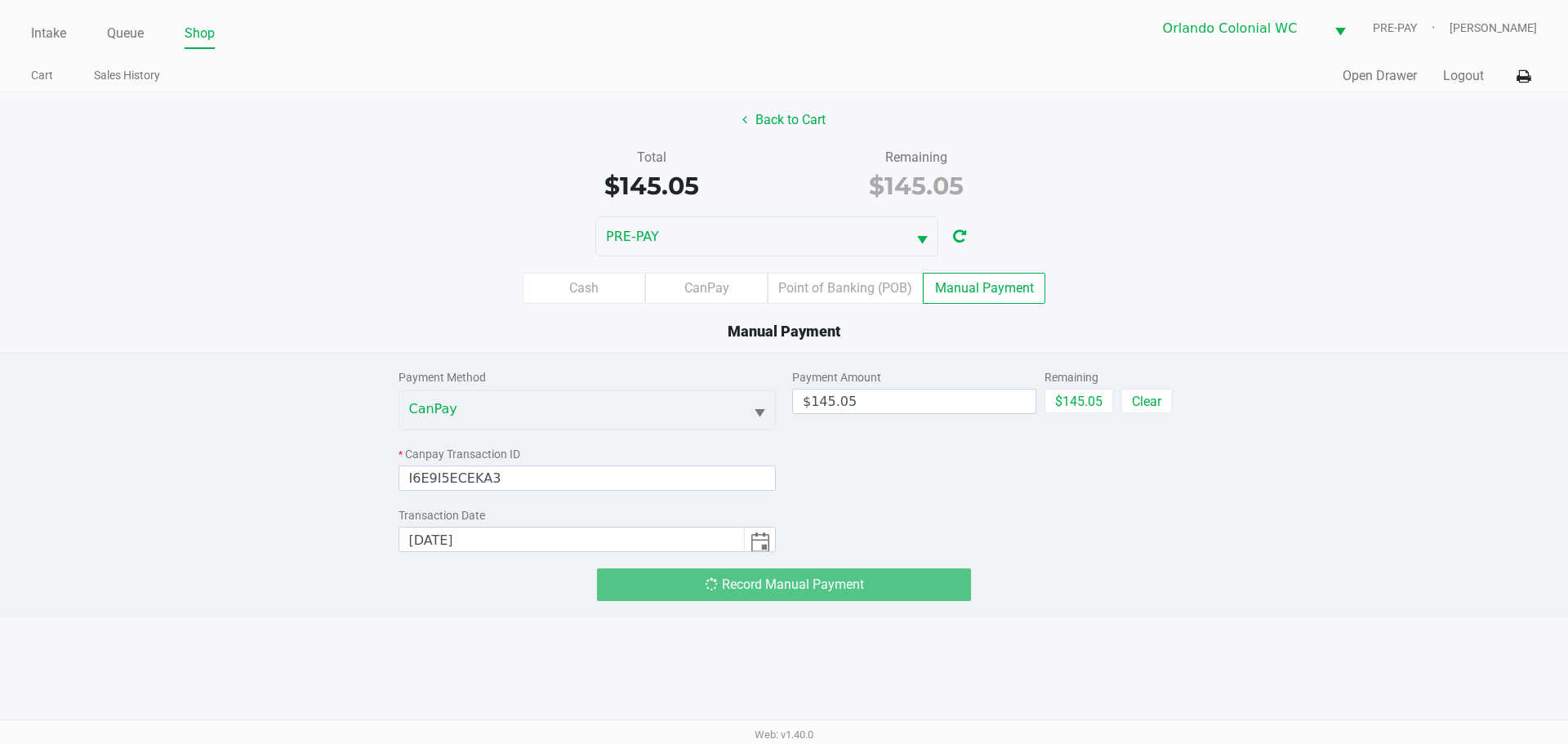
click at [604, 641] on div "Intake Queue Shop Orlando Colonial WC PRE-PAY Rubie Evans Cart Sales History Qu…" at bounding box center [784, 372] width 1568 height 744
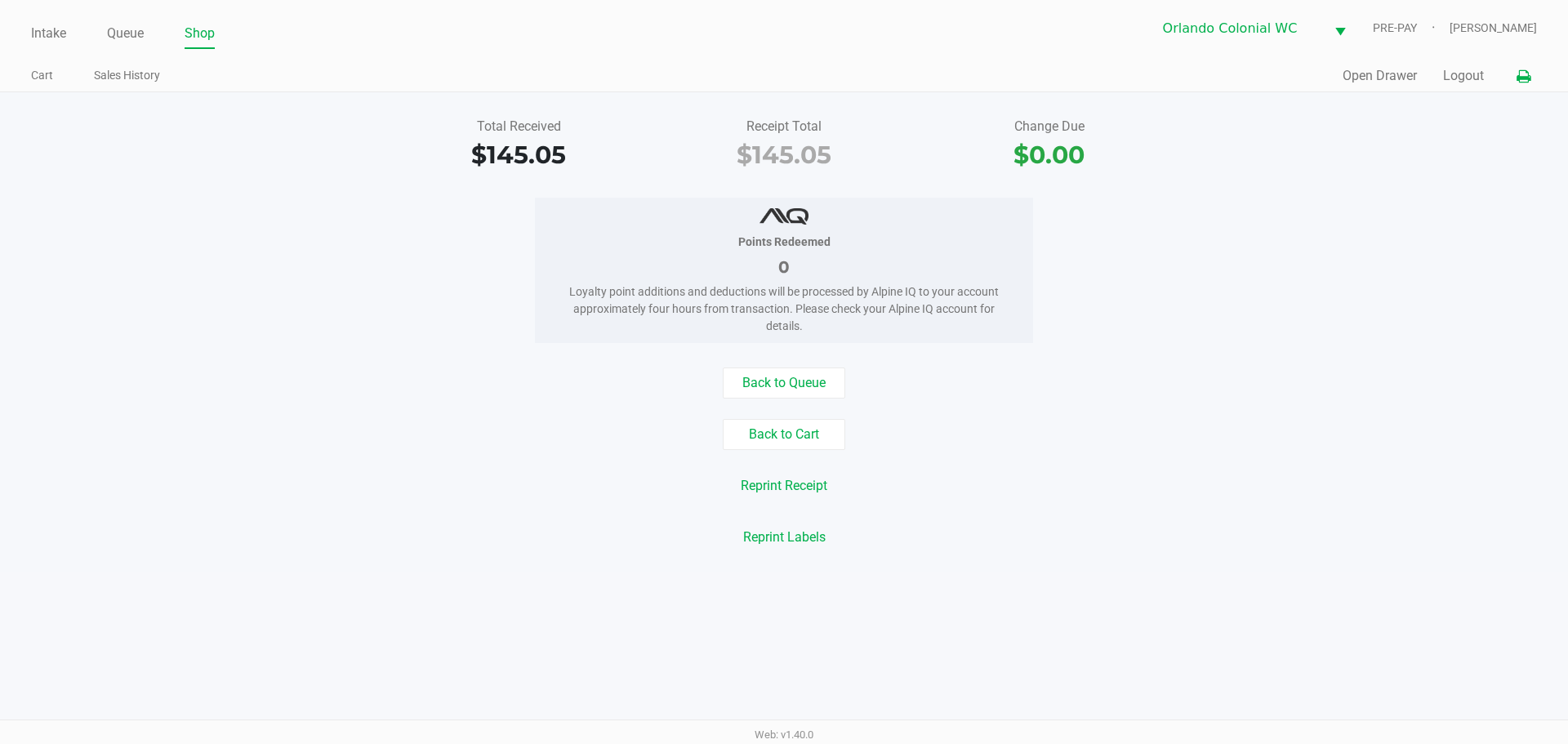
click at [1526, 85] on button at bounding box center [1523, 76] width 27 height 31
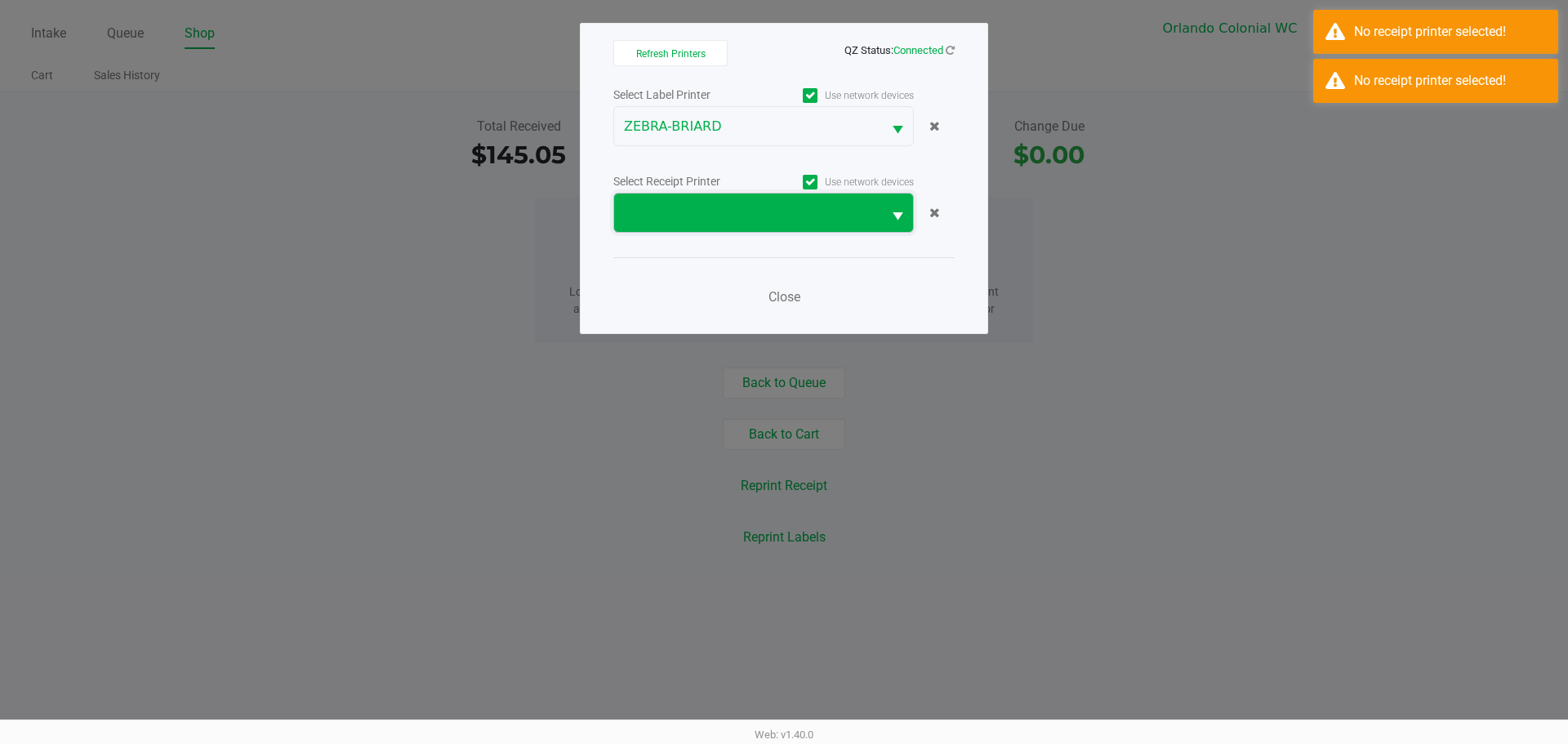
click at [696, 203] on span at bounding box center [748, 213] width 248 height 19
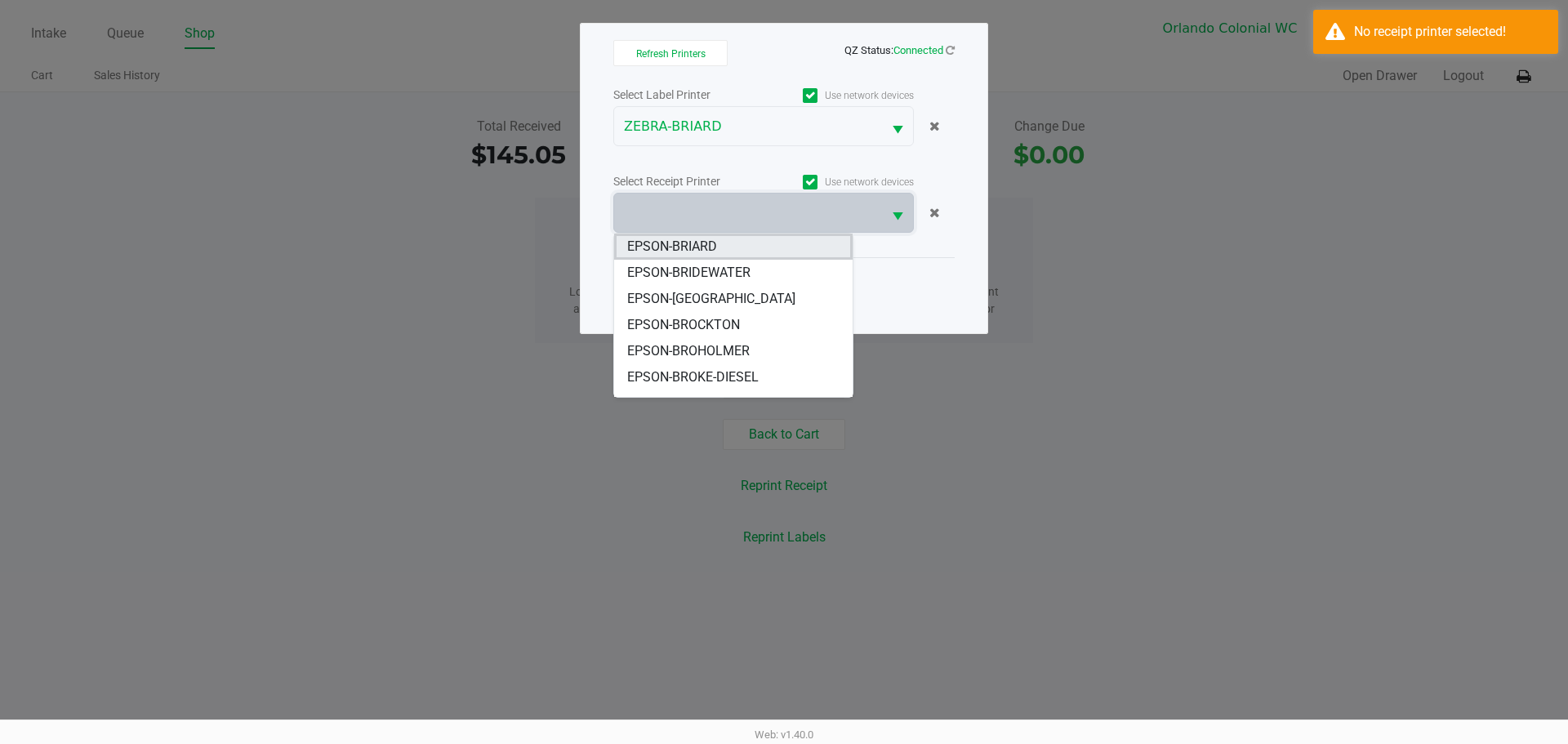
click at [738, 238] on li "EPSON-BRIARD" at bounding box center [733, 247] width 238 height 26
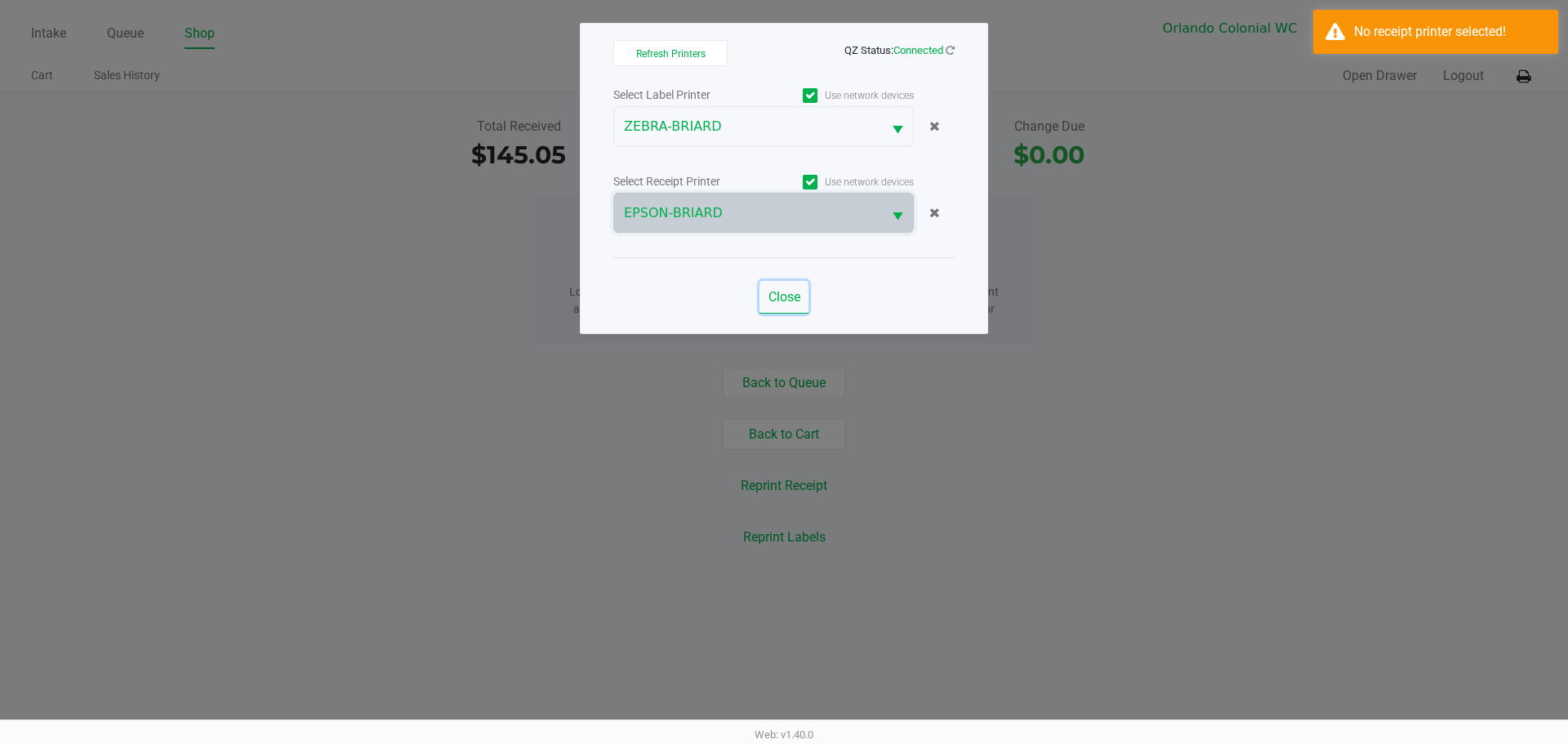
click at [767, 287] on button "Close" at bounding box center [784, 297] width 49 height 32
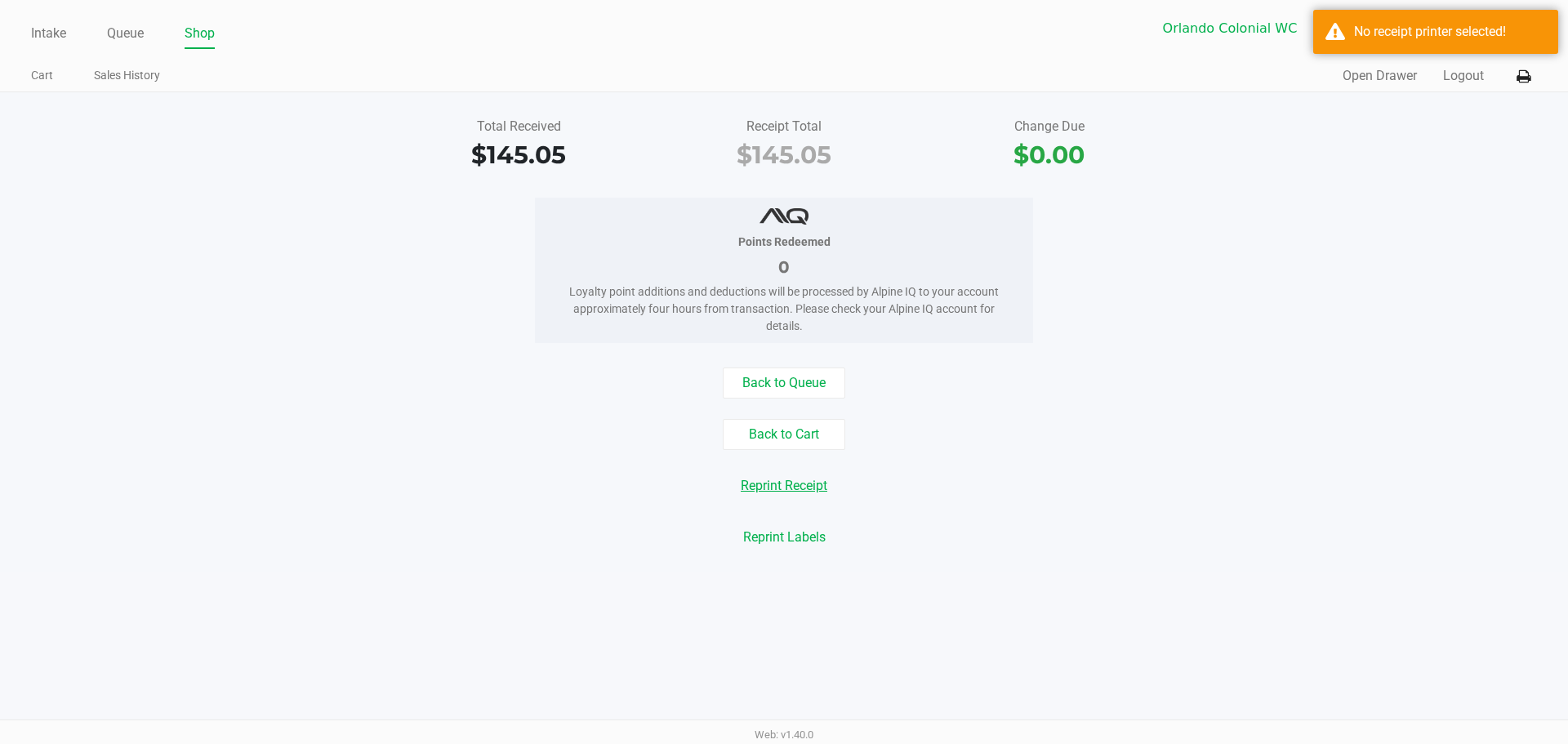
click at [829, 485] on button "Reprint Receipt" at bounding box center [783, 486] width 107 height 31
click at [827, 482] on button "Reprint Receipt" at bounding box center [783, 486] width 107 height 31
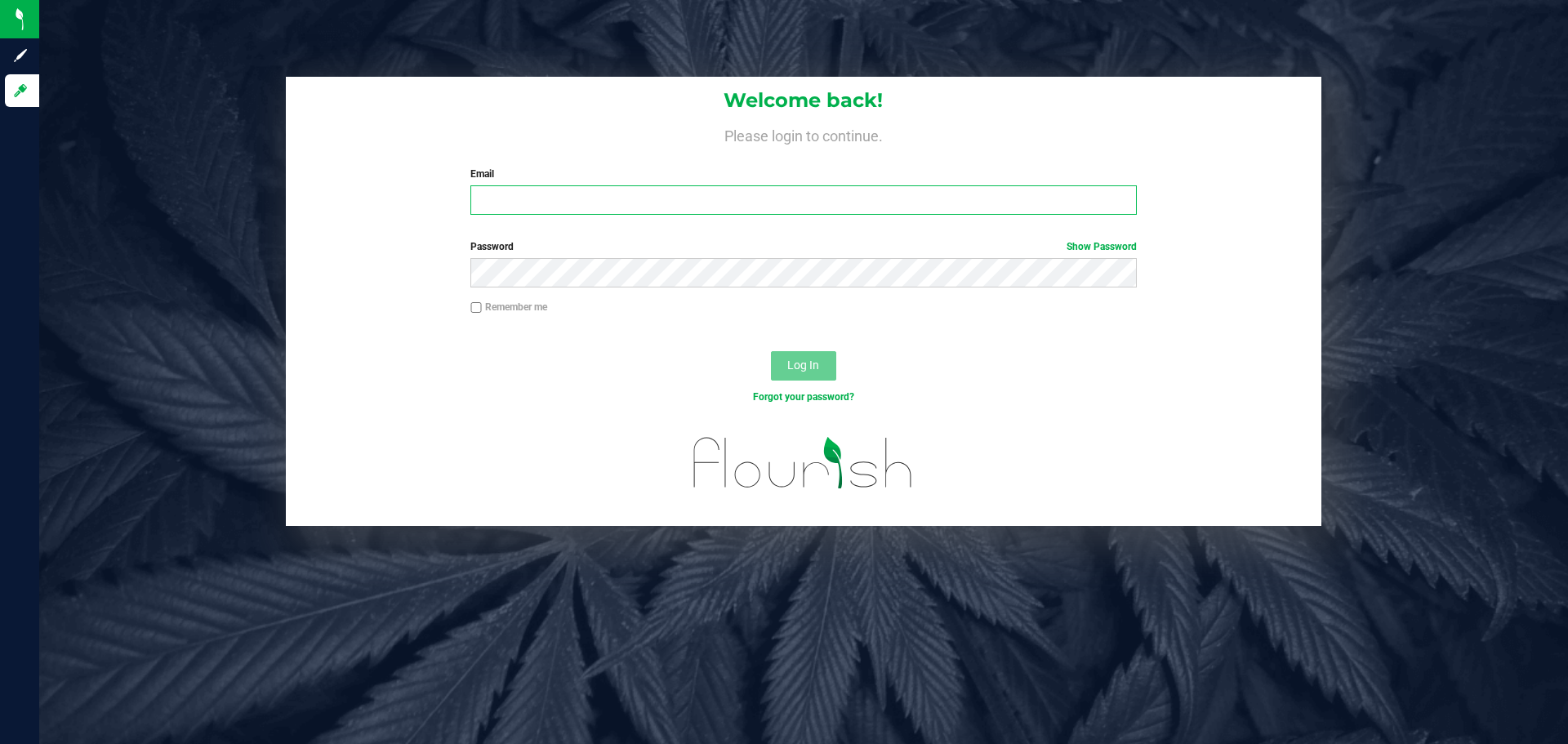
click at [517, 200] on input "Email" at bounding box center [803, 200] width 666 height 30
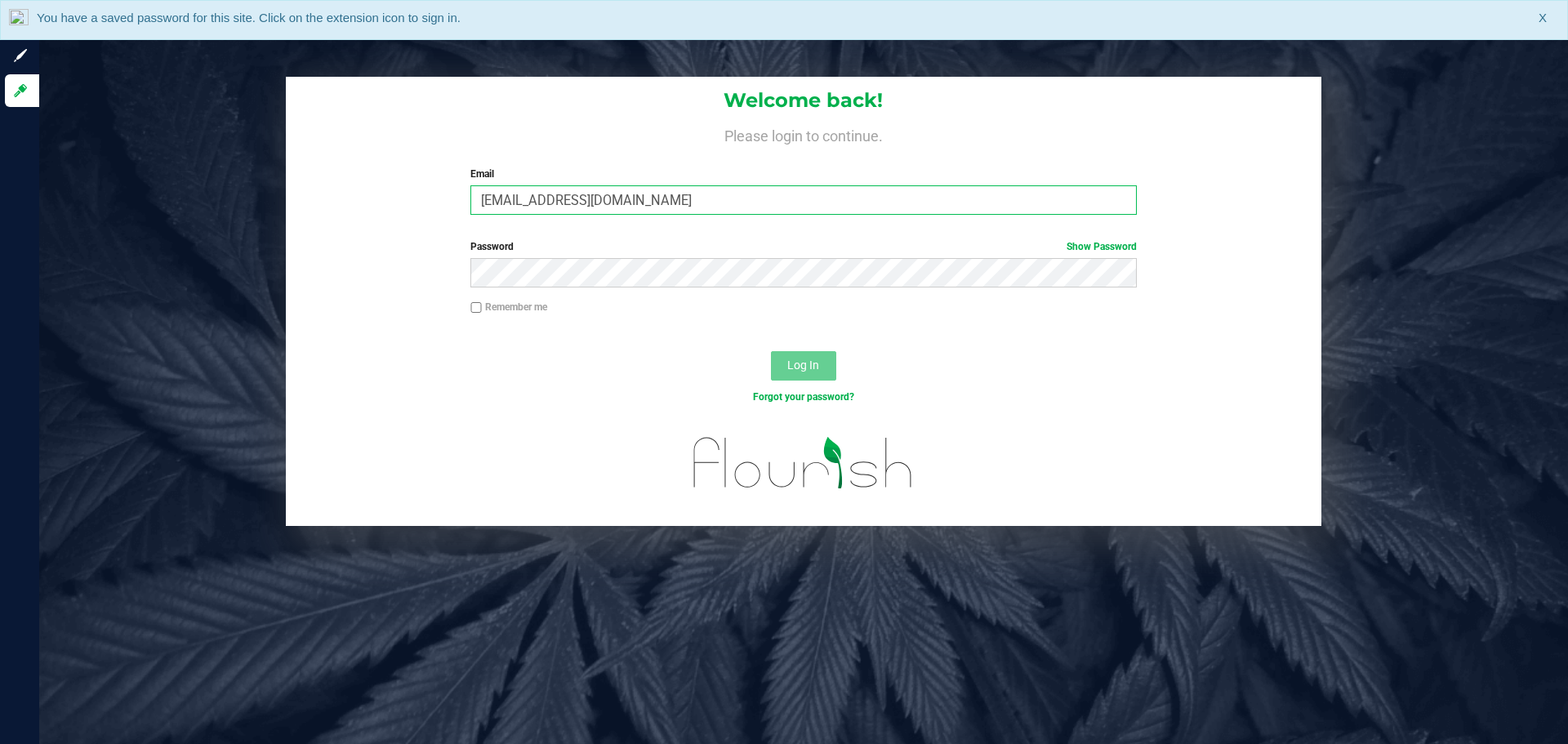
type input "[EMAIL_ADDRESS][DOMAIN_NAME]"
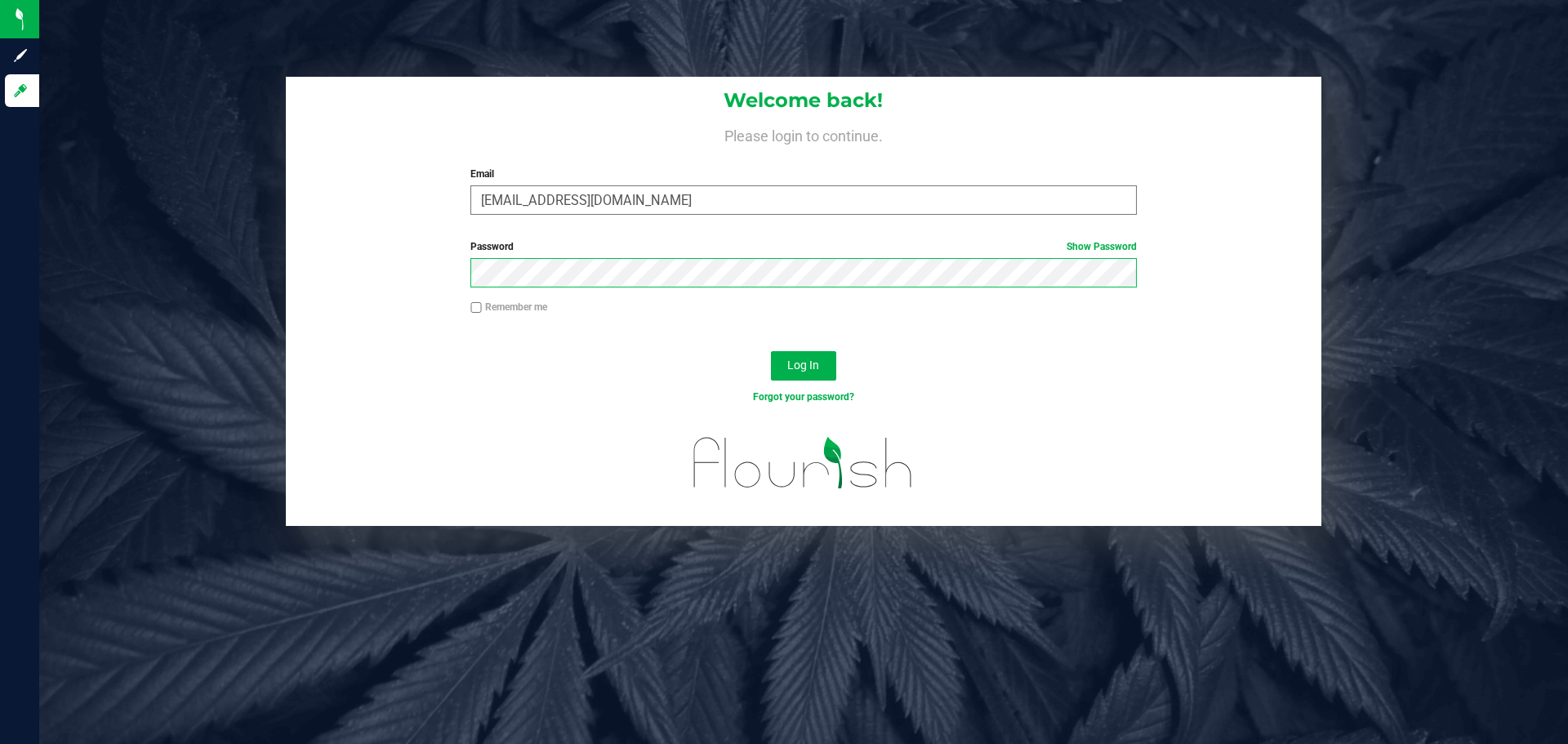
click at [771, 351] on button "Log In" at bounding box center [803, 366] width 65 height 30
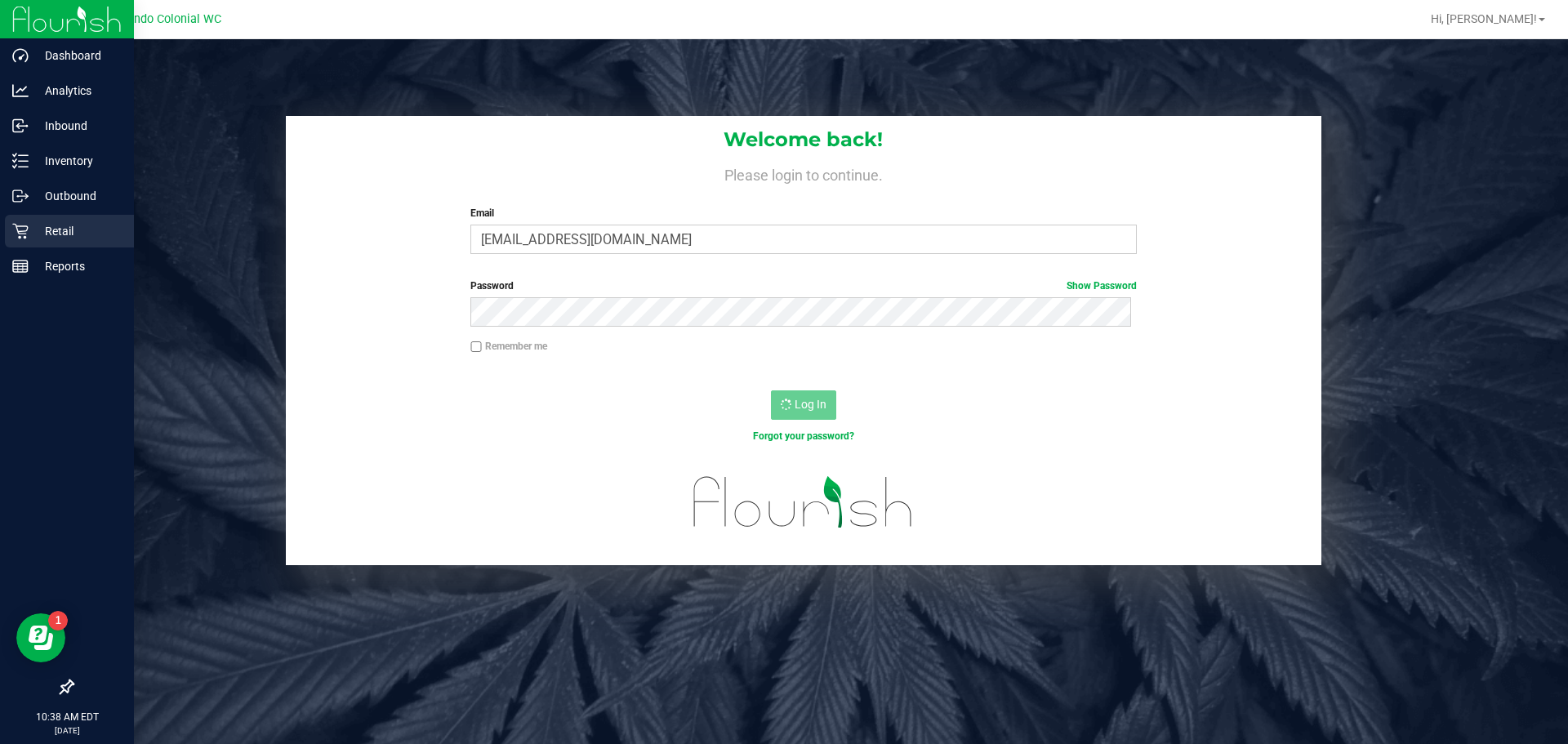
click at [82, 239] on p "Retail" at bounding box center [78, 231] width 98 height 19
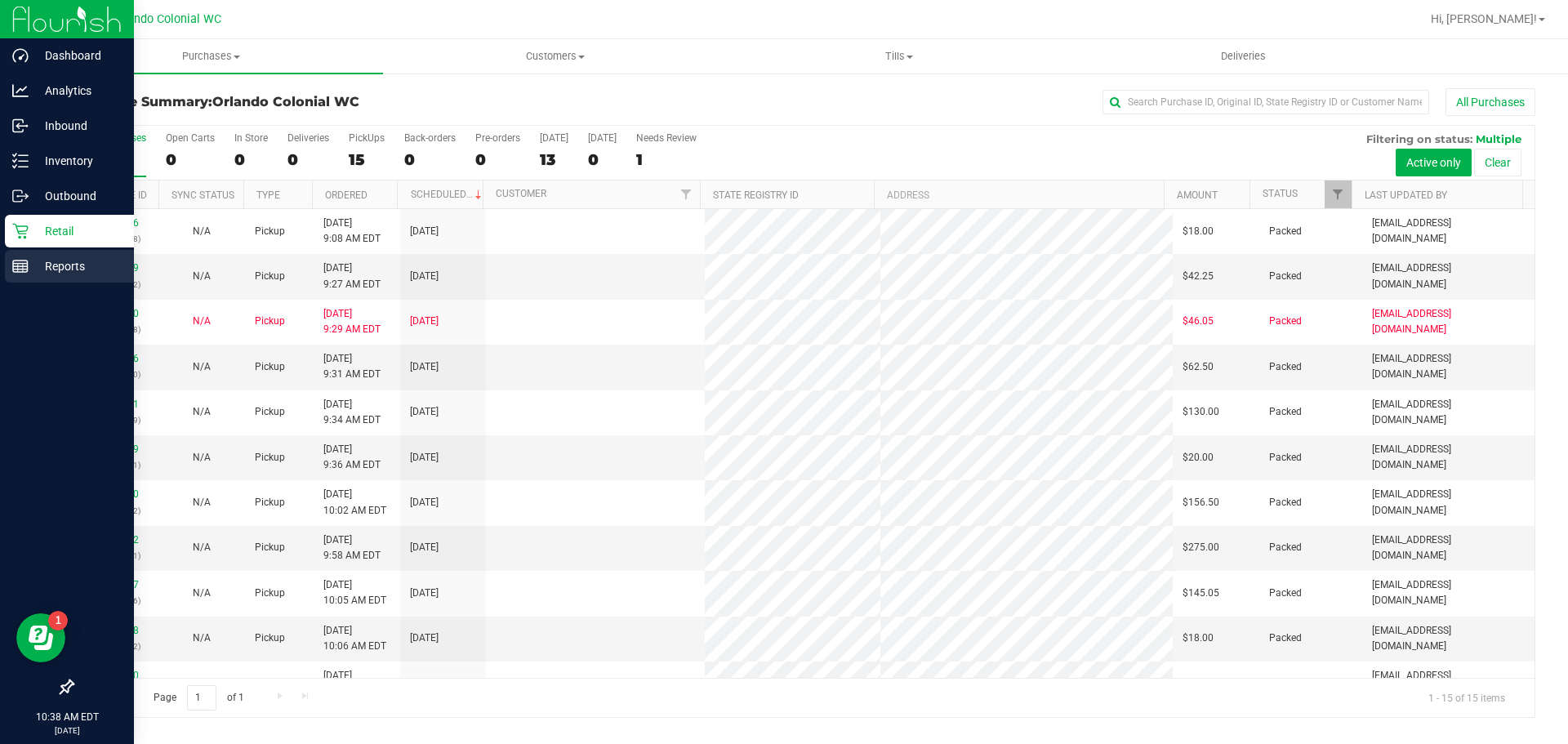
click at [28, 273] on icon at bounding box center [20, 266] width 17 height 17
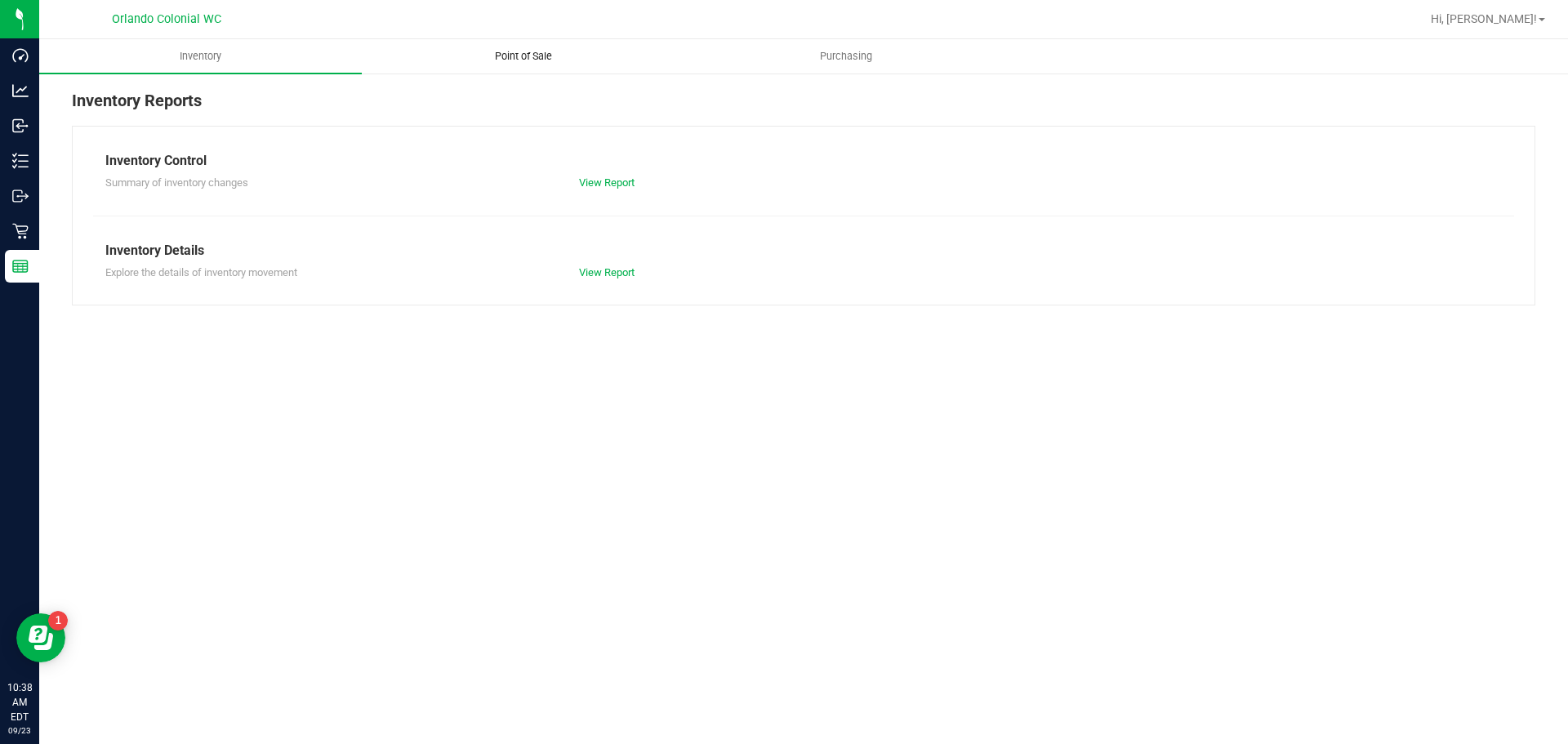
click at [539, 56] on span "Point of Sale" at bounding box center [524, 56] width 101 height 15
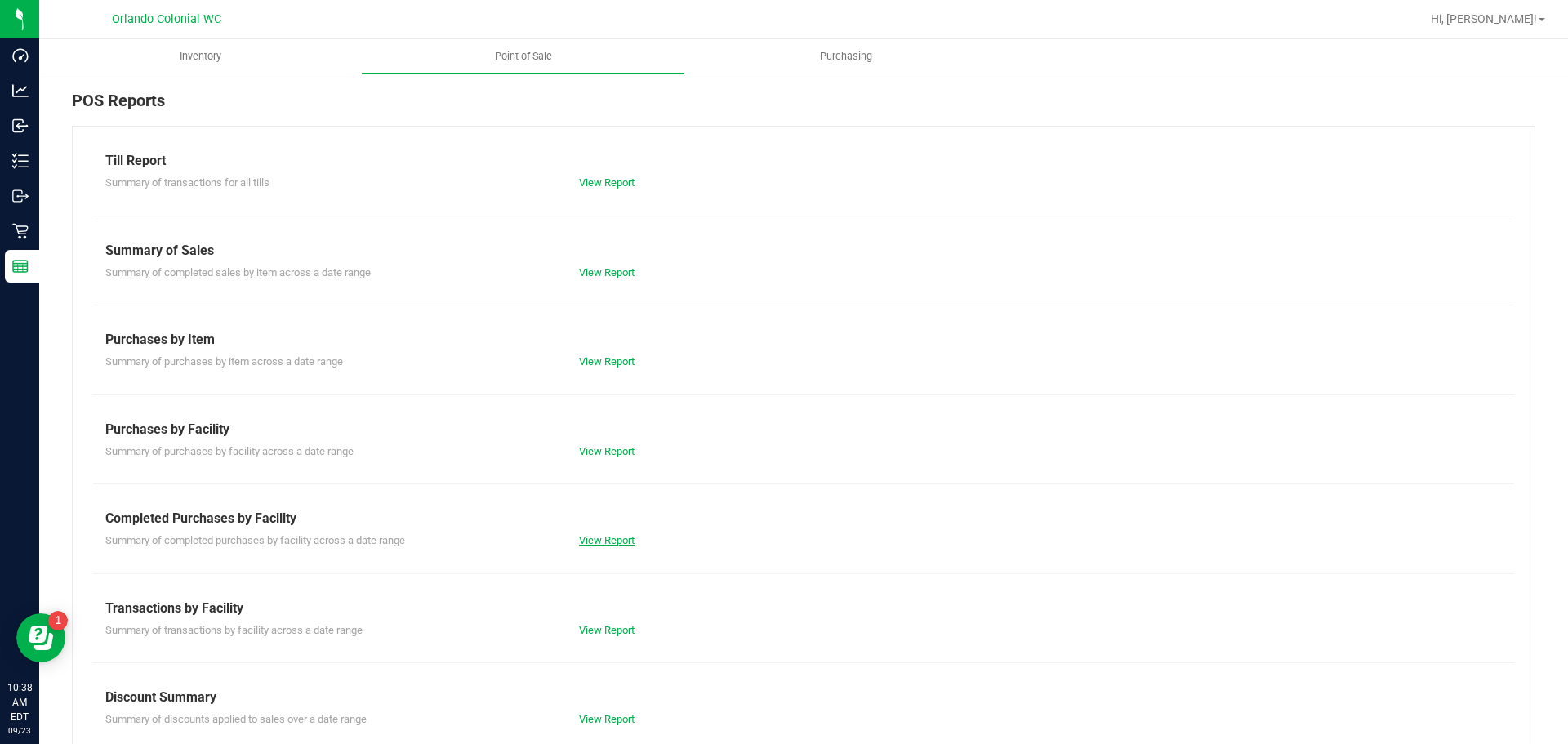
click at [625, 543] on link "View Report" at bounding box center [607, 541] width 56 height 12
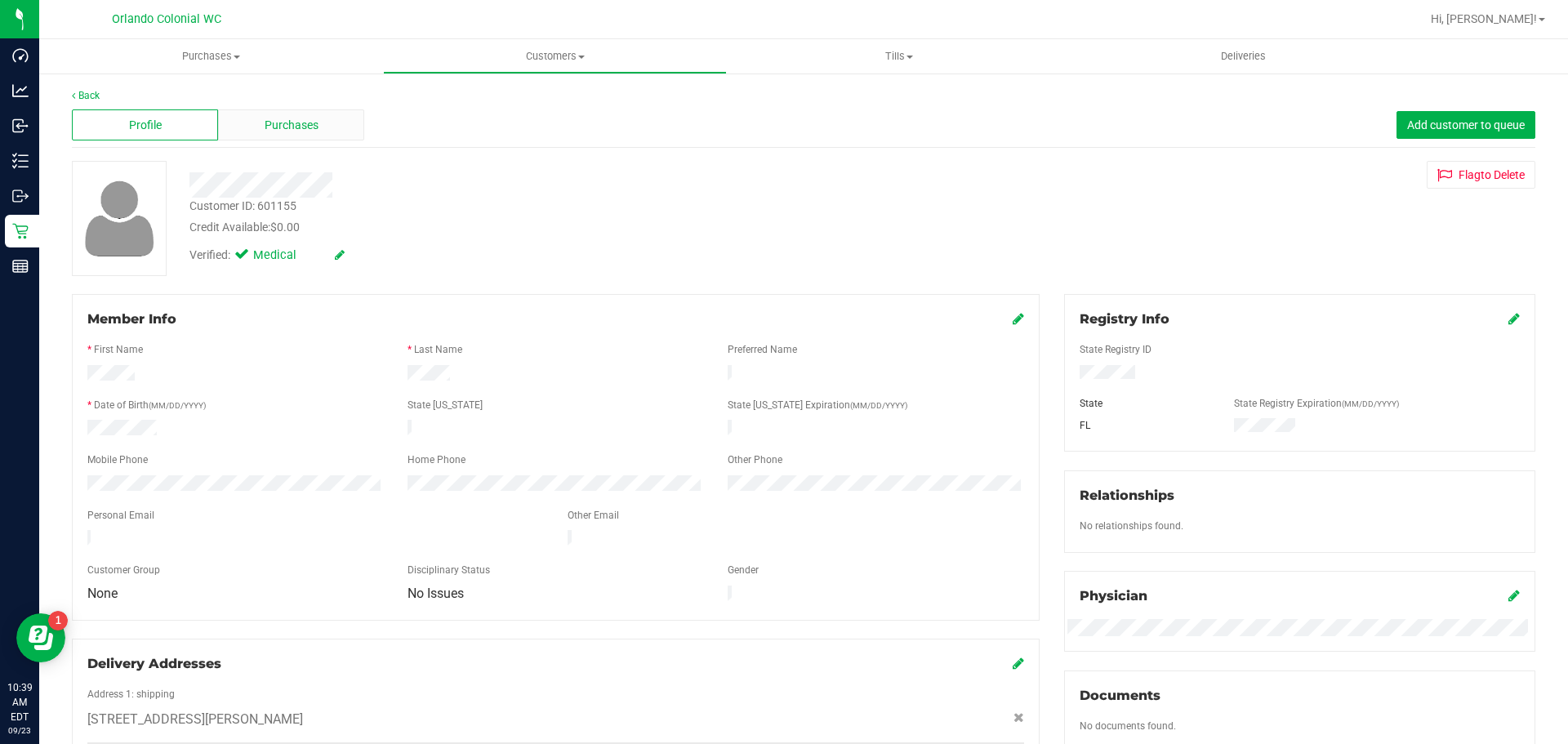
click at [296, 133] on span "Purchases" at bounding box center [292, 126] width 54 height 17
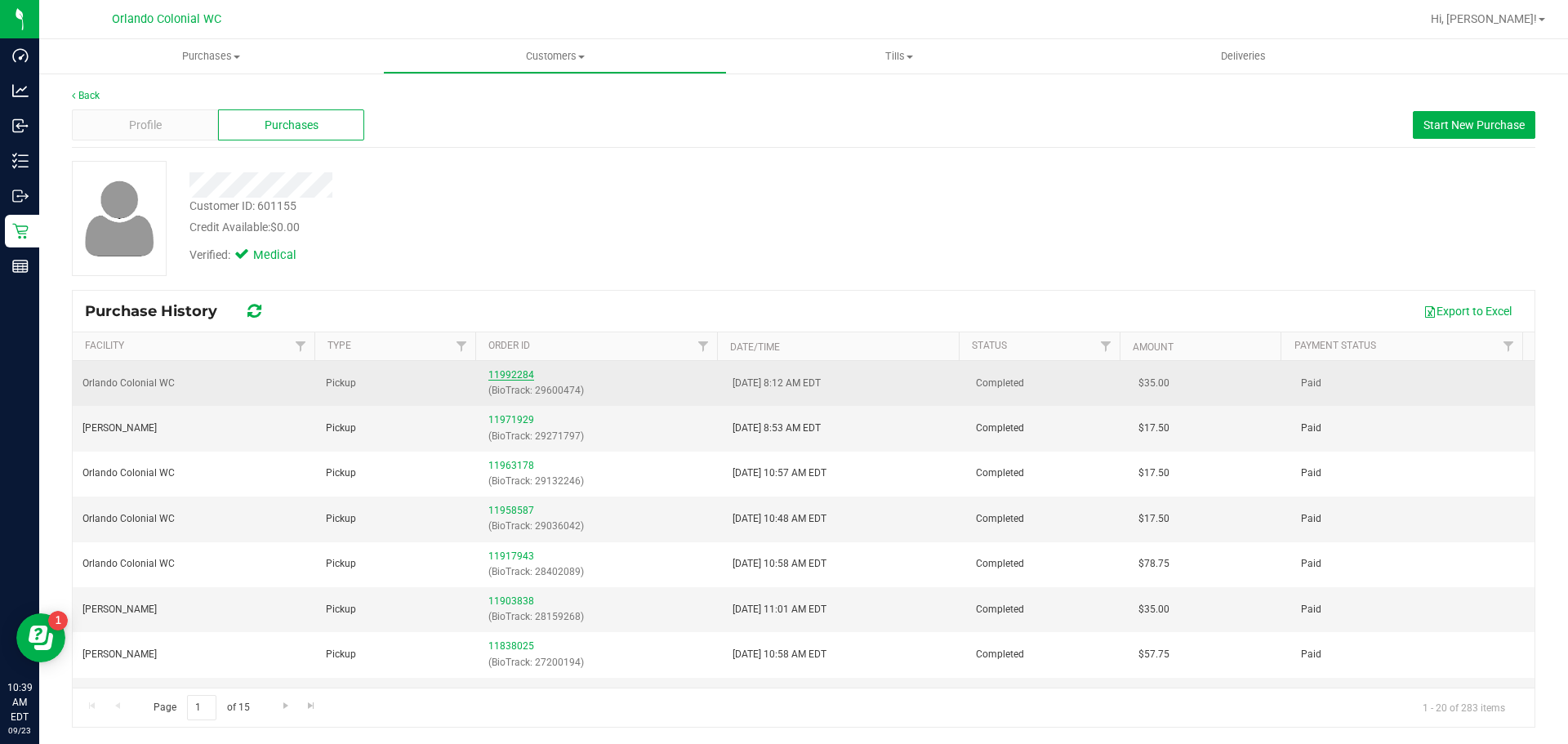
click at [506, 375] on link "11992284" at bounding box center [511, 375] width 45 height 11
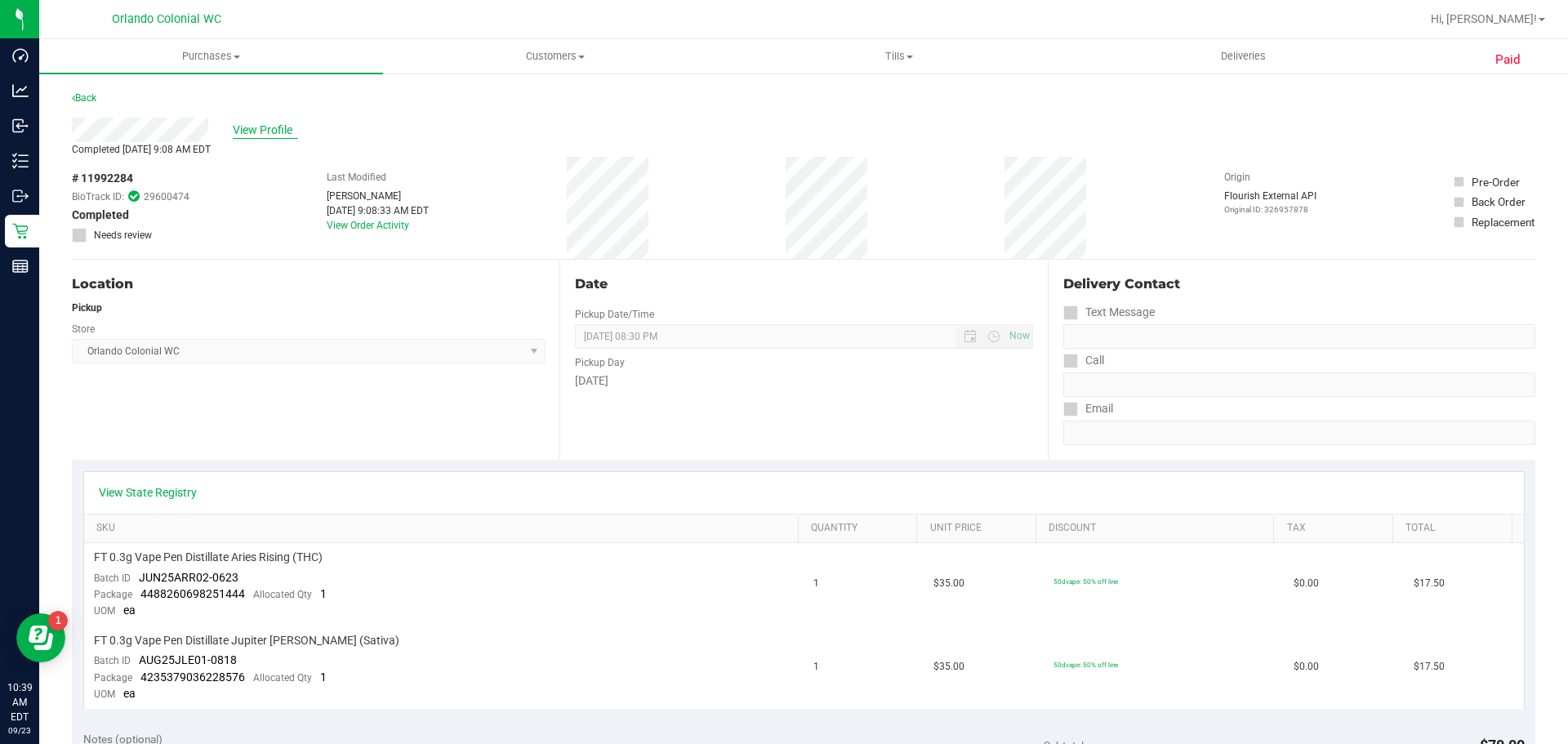
click at [273, 135] on span "View Profile" at bounding box center [265, 130] width 65 height 17
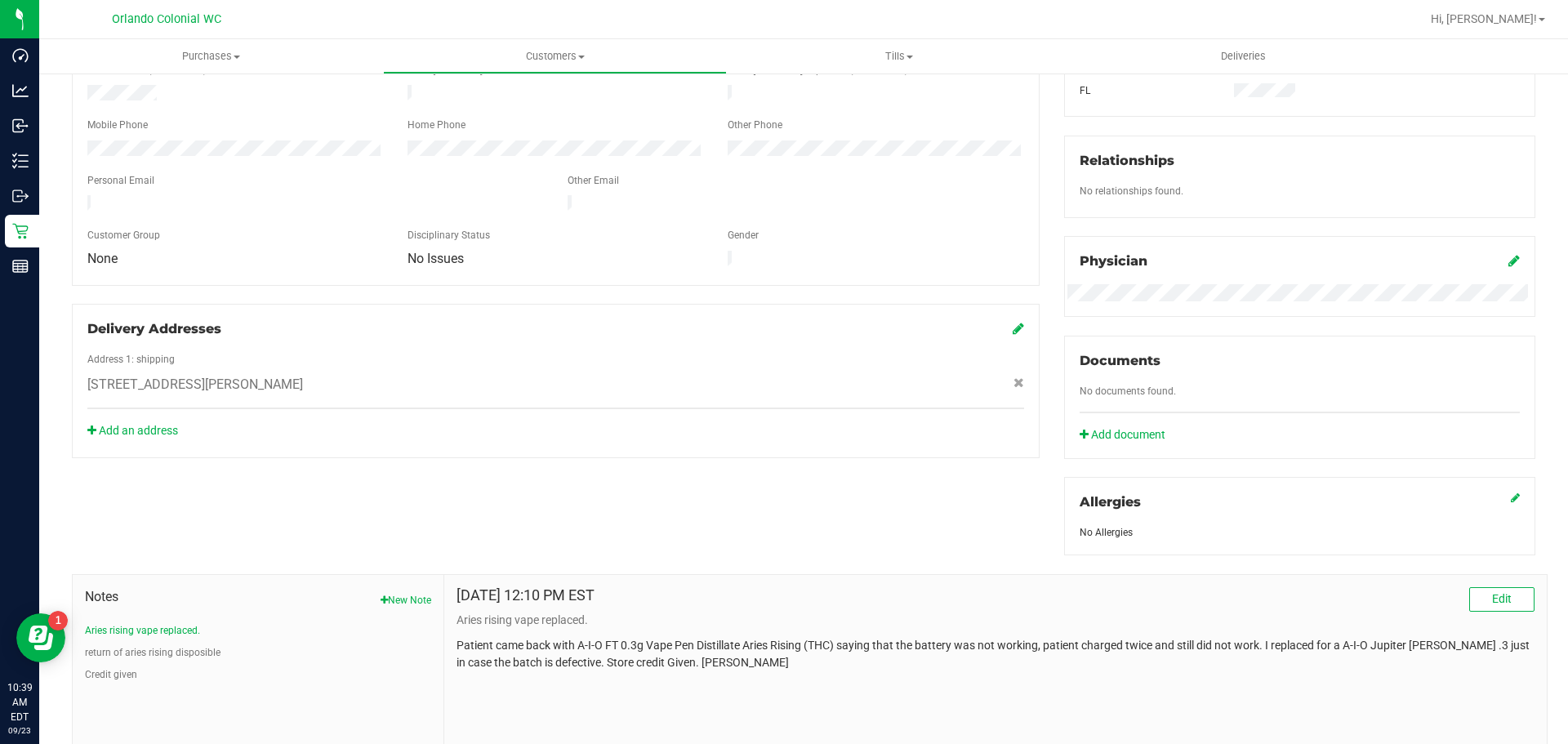
scroll to position [437, 0]
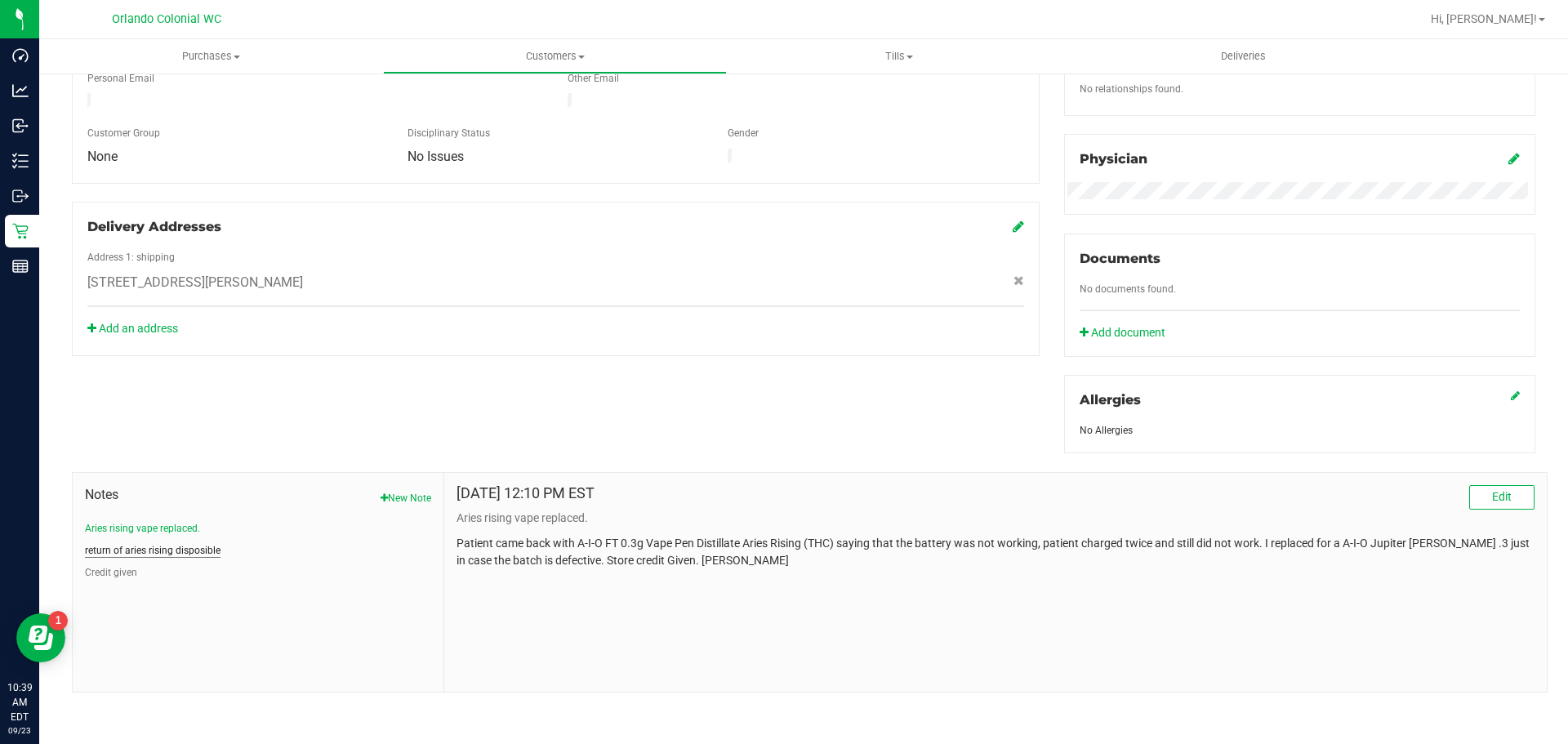
click at [157, 549] on button "return of aries rising disposible" at bounding box center [152, 550] width 135 height 15
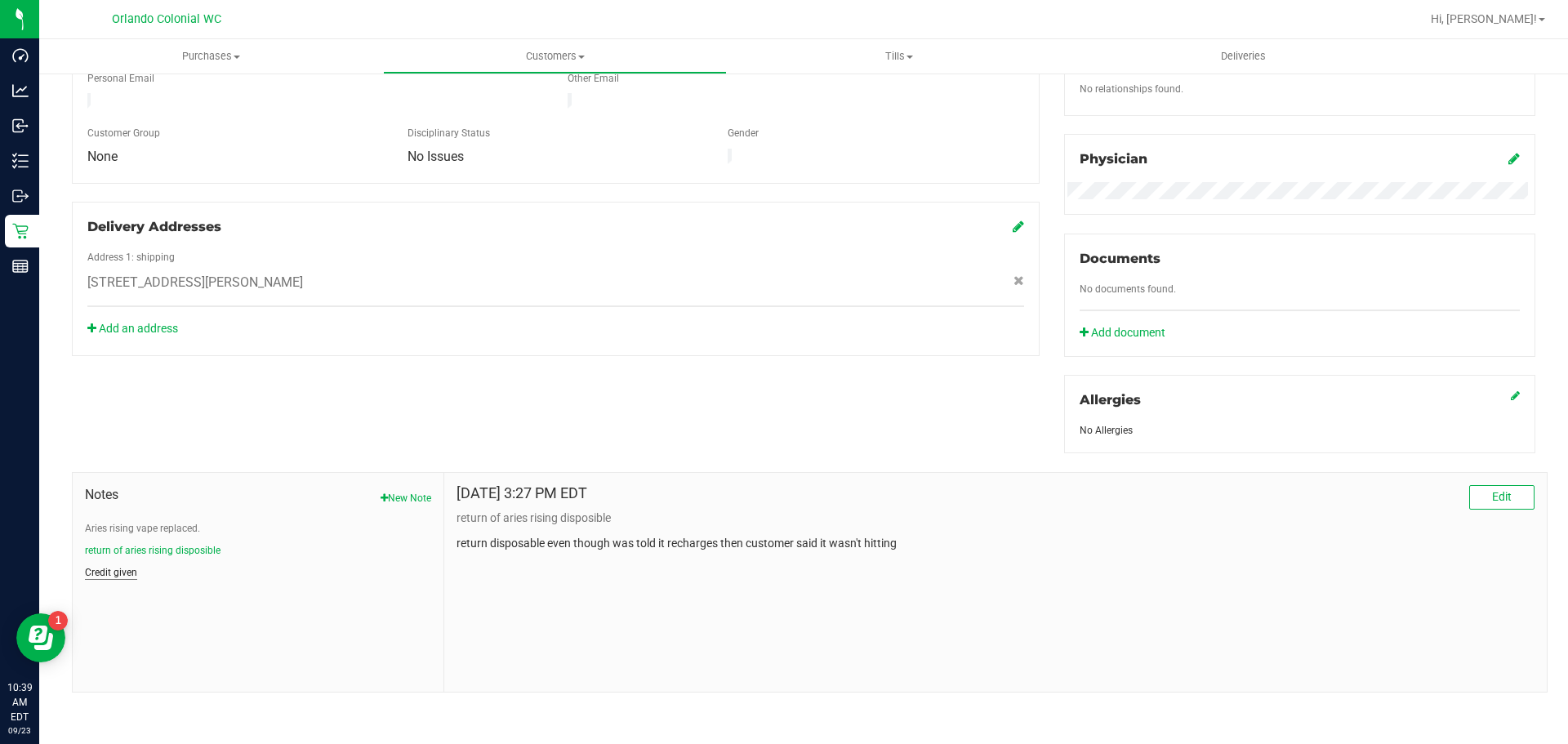
click at [113, 570] on button "Credit given" at bounding box center [111, 572] width 52 height 15
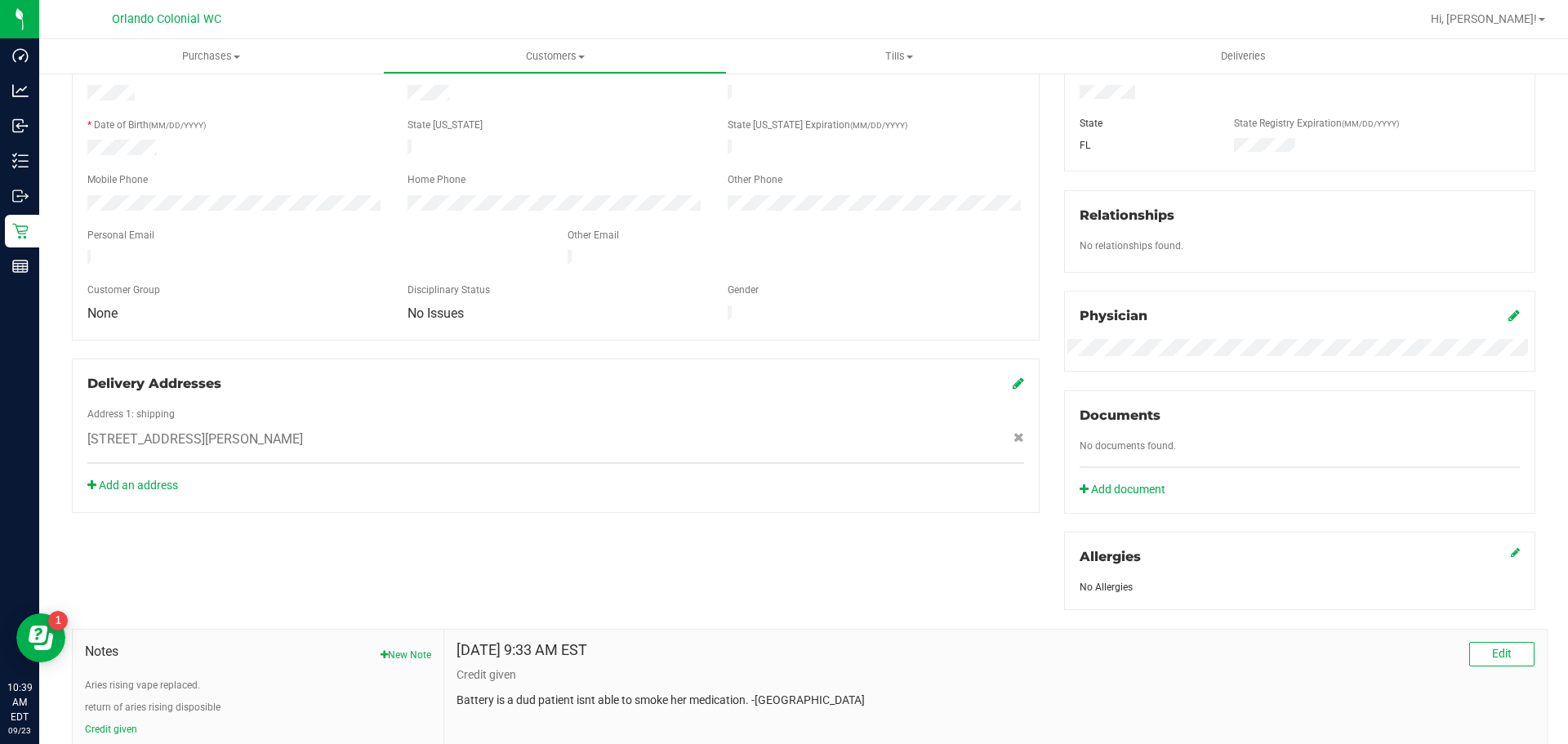
scroll to position [0, 0]
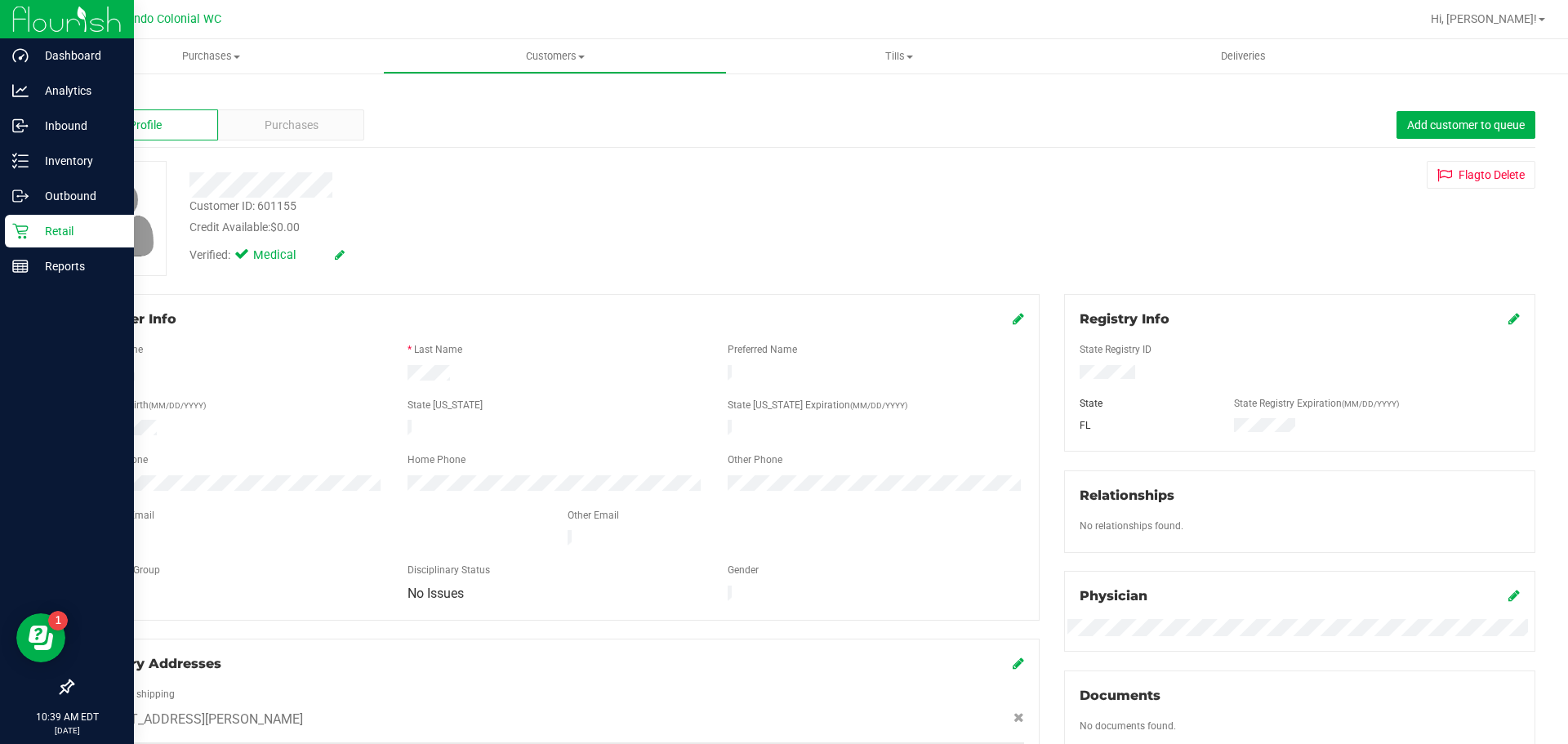
click at [71, 223] on p "Retail" at bounding box center [78, 231] width 98 height 19
